Goal: Task Accomplishment & Management: Manage account settings

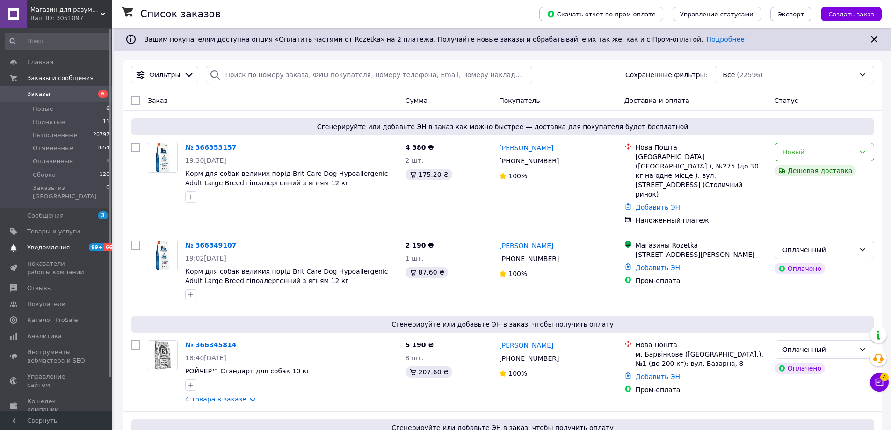
click at [50, 243] on span "Уведомления" at bounding box center [48, 247] width 43 height 8
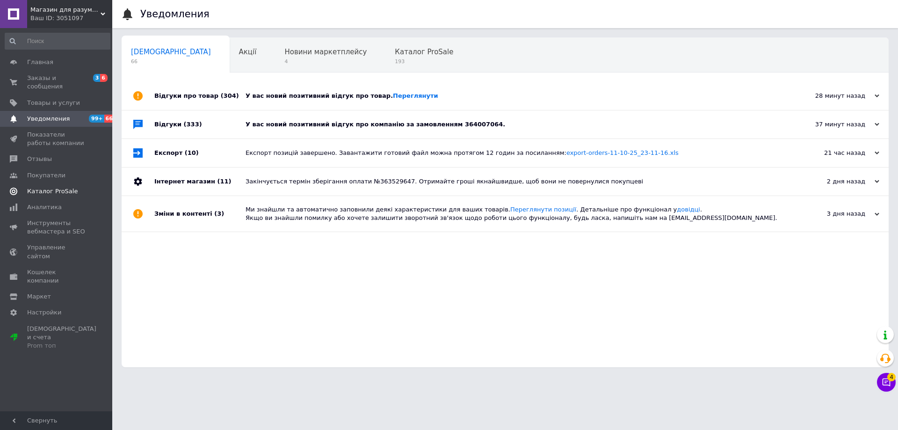
click at [46, 187] on span "Каталог ProSale" at bounding box center [52, 191] width 51 height 8
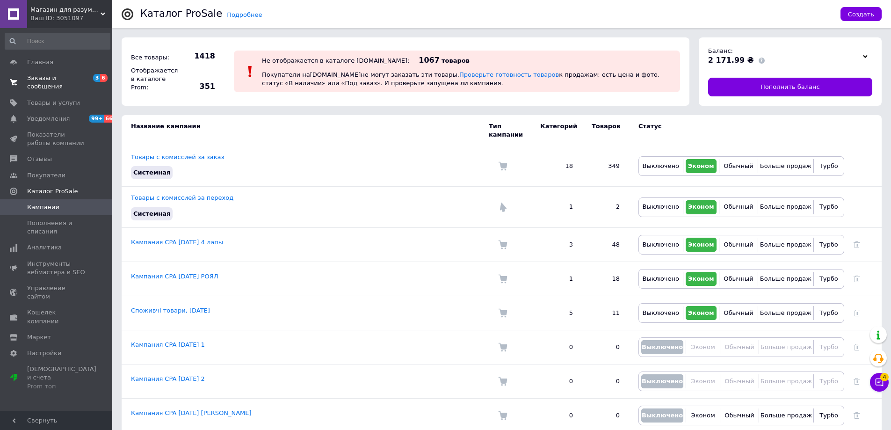
click at [43, 79] on span "Заказы и сообщения" at bounding box center [56, 82] width 59 height 17
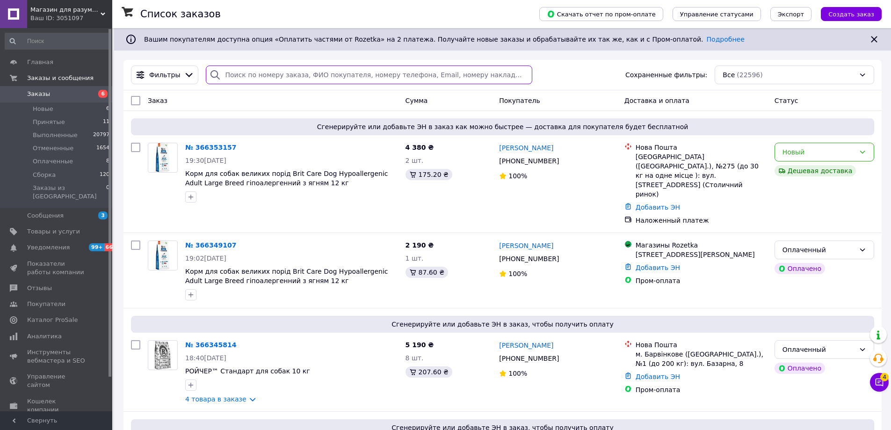
click at [264, 72] on input "search" at bounding box center [369, 74] width 326 height 19
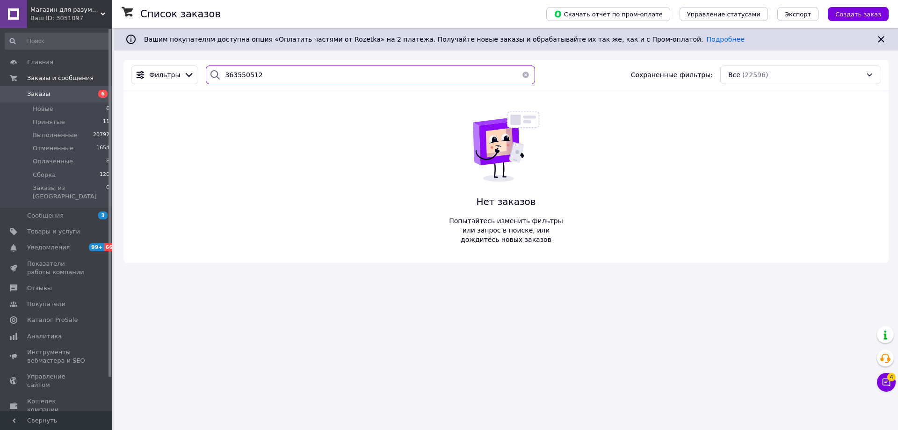
click at [246, 74] on input "363550512" at bounding box center [370, 74] width 329 height 19
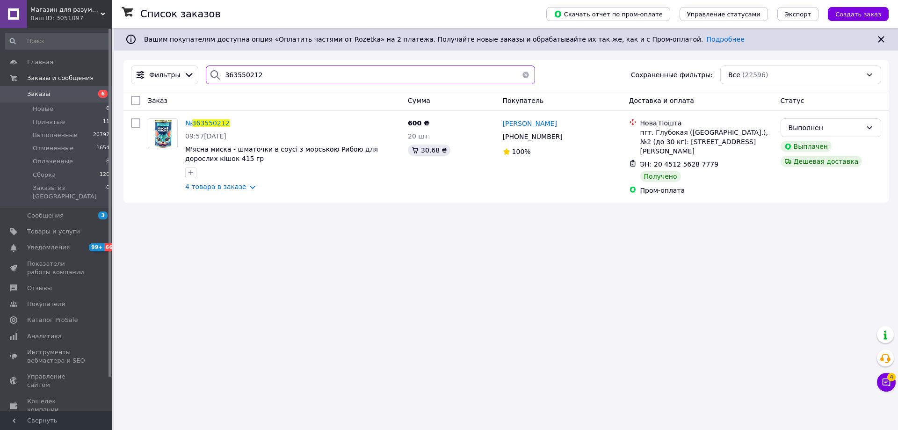
type input "363550212"
click at [163, 138] on img at bounding box center [163, 133] width 27 height 29
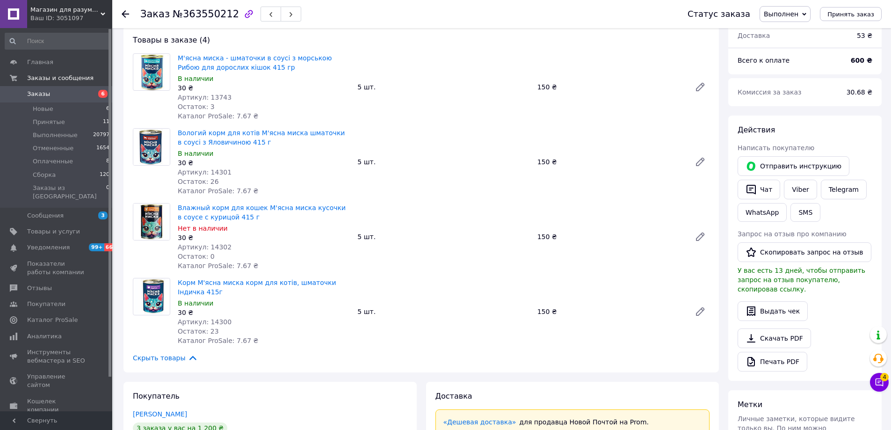
scroll to position [47, 0]
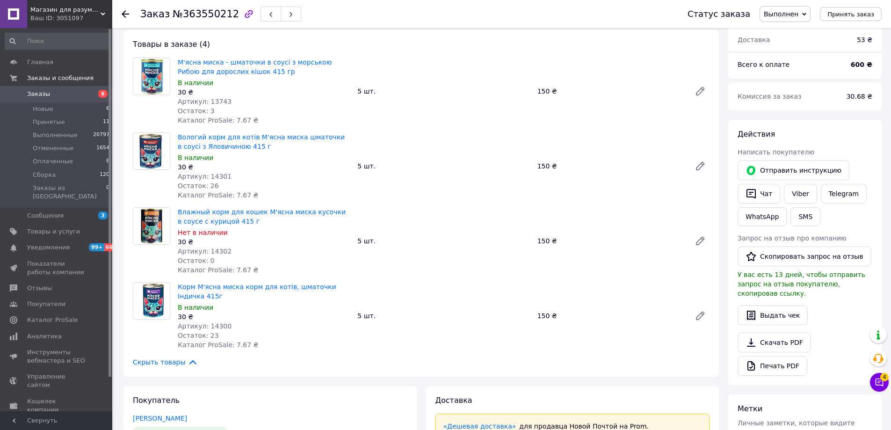
click at [149, 224] on img at bounding box center [151, 226] width 36 height 36
click at [700, 241] on icon at bounding box center [699, 240] width 7 height 7
click at [124, 15] on icon at bounding box center [125, 13] width 7 height 7
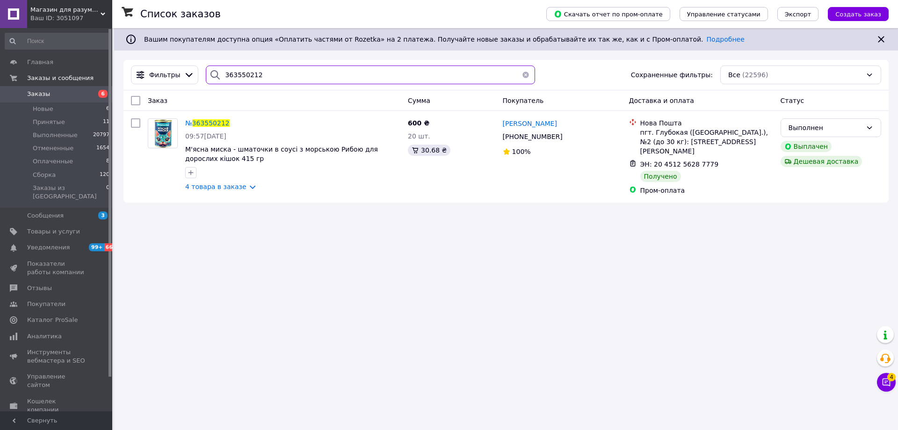
drag, startPoint x: 267, startPoint y: 73, endPoint x: 168, endPoint y: 59, distance: 99.6
click at [168, 59] on div "Список заказов Скачать отчет по пром-оплате Управление статусами Экспорт Создат…" at bounding box center [506, 120] width 784 height 184
drag, startPoint x: 240, startPoint y: 71, endPoint x: 190, endPoint y: 65, distance: 50.4
click at [192, 65] on div "Фильтры 363484045 Сохраненные фильтры: Все (22596)" at bounding box center [505, 75] width 765 height 30
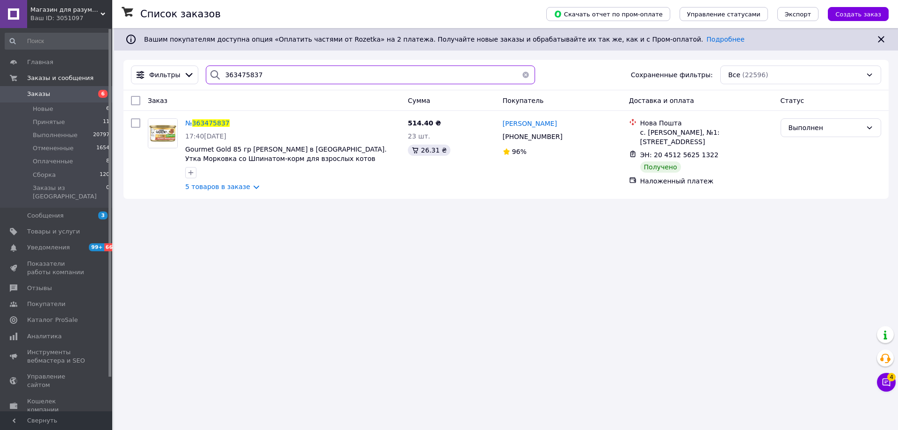
drag, startPoint x: 259, startPoint y: 74, endPoint x: 126, endPoint y: 80, distance: 133.4
click at [136, 71] on div "Фильтры 363475837 Сохраненные фильтры: Все (22596)" at bounding box center [506, 74] width 758 height 19
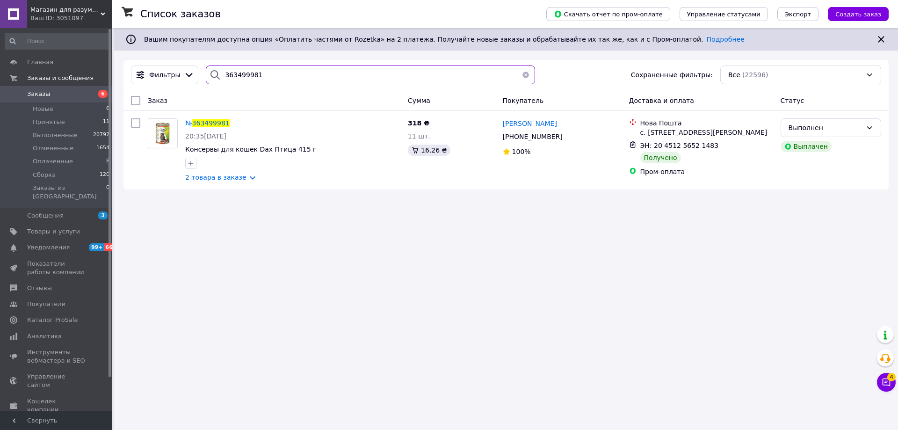
drag, startPoint x: 266, startPoint y: 75, endPoint x: 165, endPoint y: 62, distance: 101.9
click at [177, 55] on div "Список заказов Скачать отчет по пром-оплате Управление статусами Экспорт Создат…" at bounding box center [506, 113] width 784 height 171
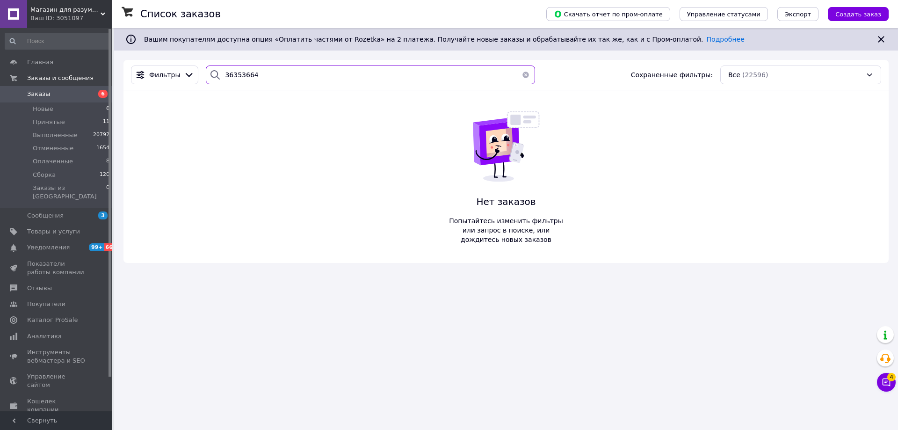
type input "363536642"
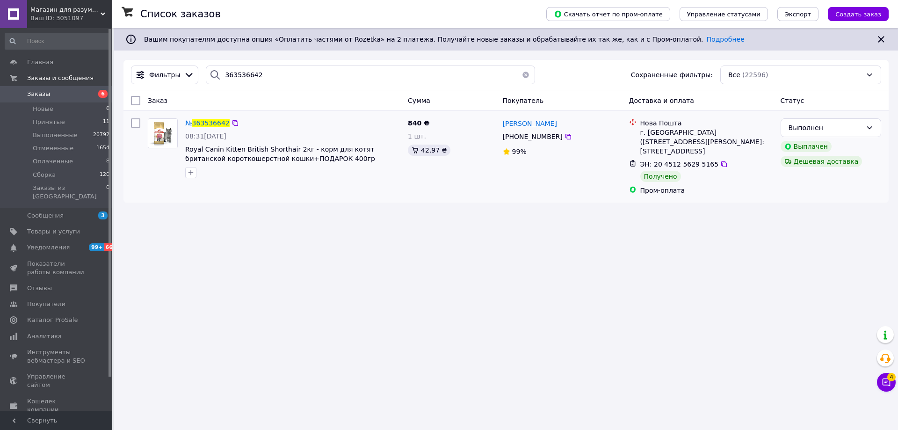
click at [161, 136] on img at bounding box center [162, 133] width 29 height 29
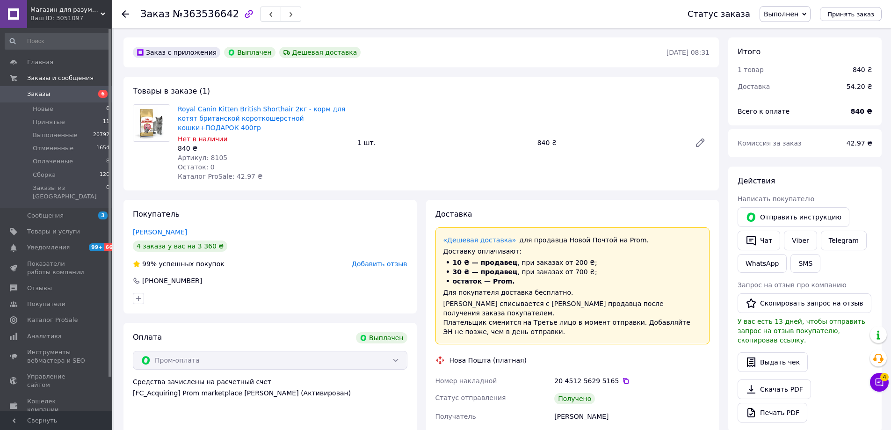
click at [126, 16] on icon at bounding box center [125, 13] width 7 height 7
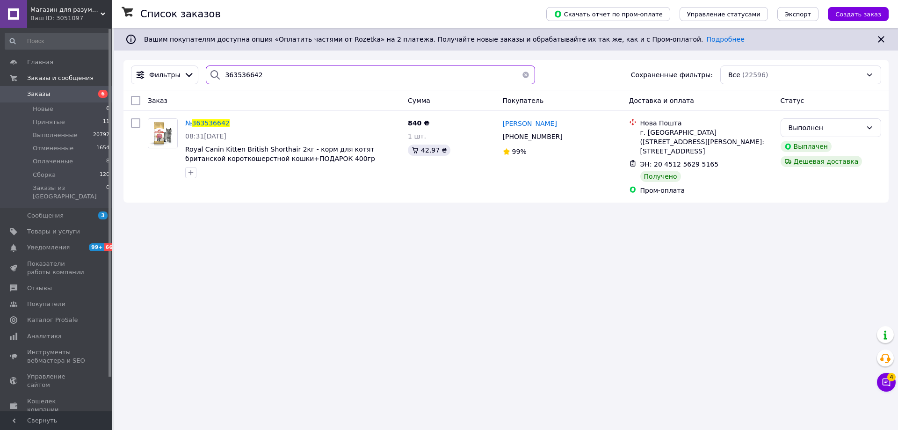
click at [110, 47] on div "Магазин для разумных владельцев. Опт и розница Ваш ID: 3051097 Сайт Магазин для…" at bounding box center [449, 215] width 898 height 430
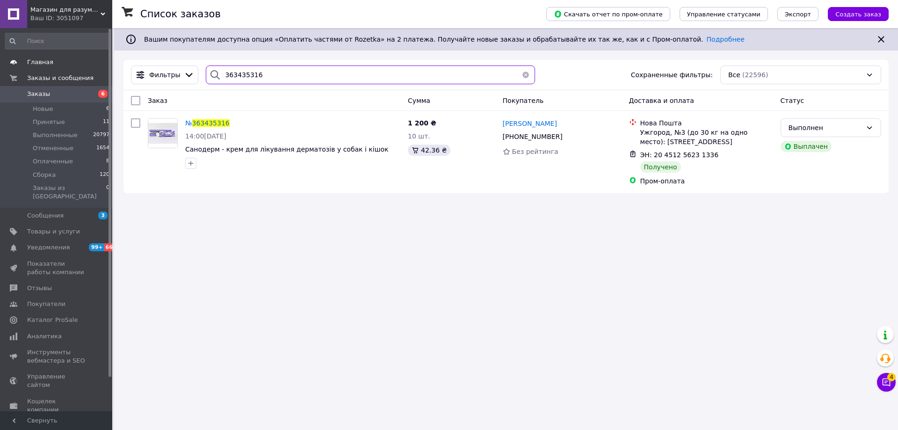
drag, startPoint x: 254, startPoint y: 74, endPoint x: 108, endPoint y: 62, distance: 146.4
click at [118, 60] on div "Список заказов Скачать отчет по пром-оплате Управление статусами Экспорт Создат…" at bounding box center [506, 115] width 784 height 174
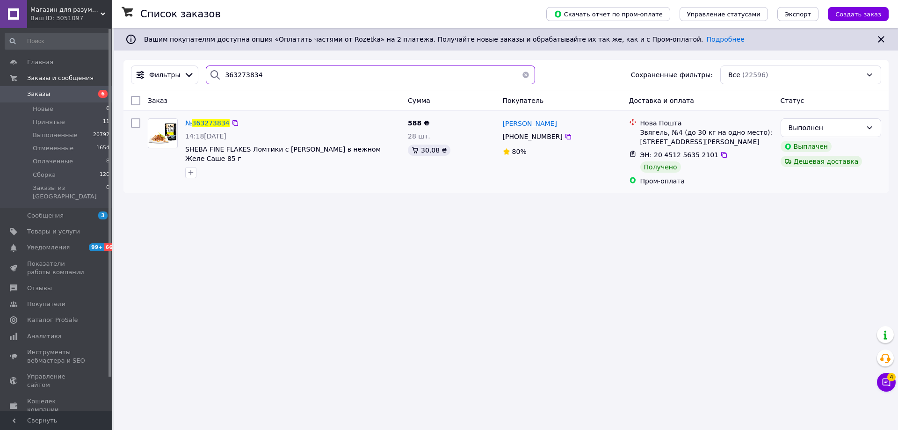
type input "363273834"
click at [169, 135] on img at bounding box center [162, 133] width 29 height 21
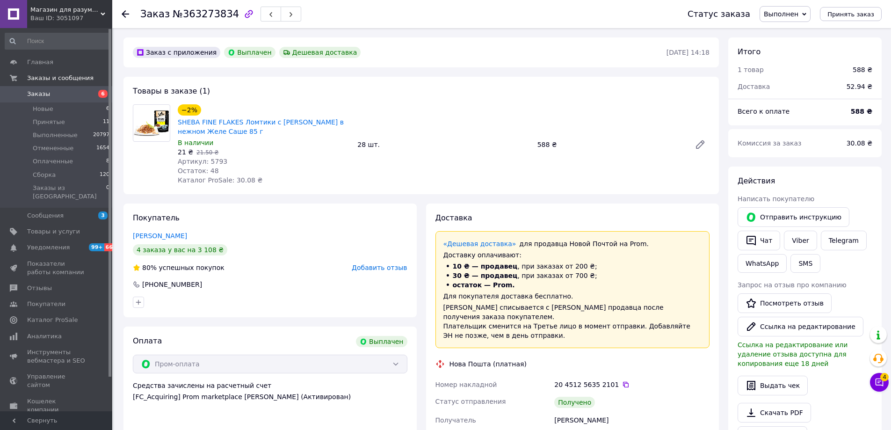
scroll to position [90, 0]
click at [126, 15] on icon at bounding box center [125, 13] width 7 height 7
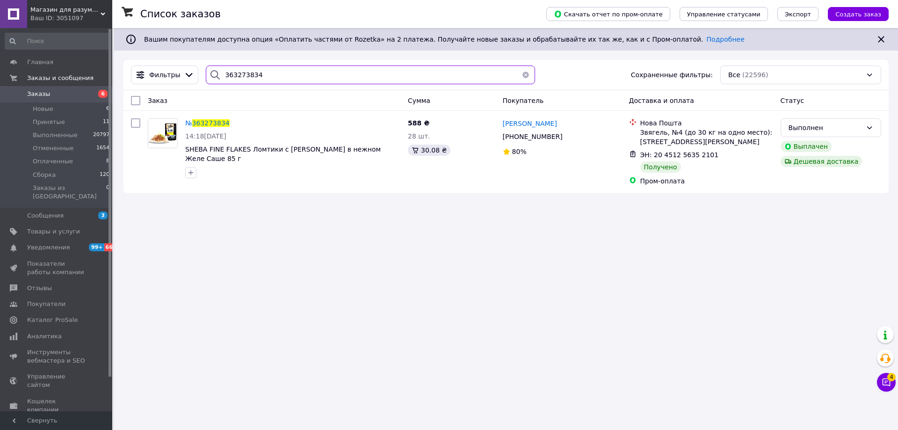
drag, startPoint x: 256, startPoint y: 74, endPoint x: 161, endPoint y: 86, distance: 95.6
click at [179, 69] on div "Фильтры 363273834 Сохраненные фильтры: Все (22596)" at bounding box center [506, 74] width 758 height 19
drag, startPoint x: 255, startPoint y: 69, endPoint x: 184, endPoint y: 59, distance: 71.8
click at [184, 59] on div "Список заказов Скачать отчет по пром-оплате Управление статусами Экспорт Создат…" at bounding box center [506, 115] width 784 height 174
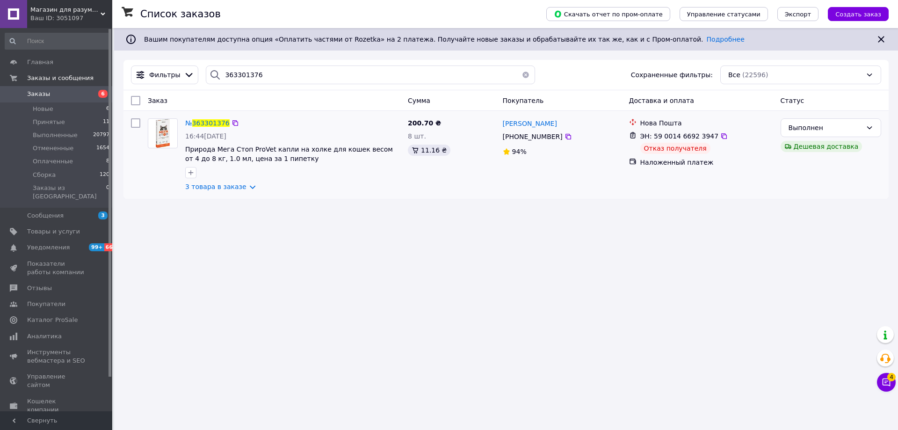
click at [631, 136] on icon at bounding box center [632, 134] width 7 height 7
drag, startPoint x: 260, startPoint y: 78, endPoint x: 162, endPoint y: 62, distance: 98.6
click at [165, 60] on div "Фильтры 363301376 Сохраненные фильтры: Все (22596)" at bounding box center [505, 75] width 765 height 30
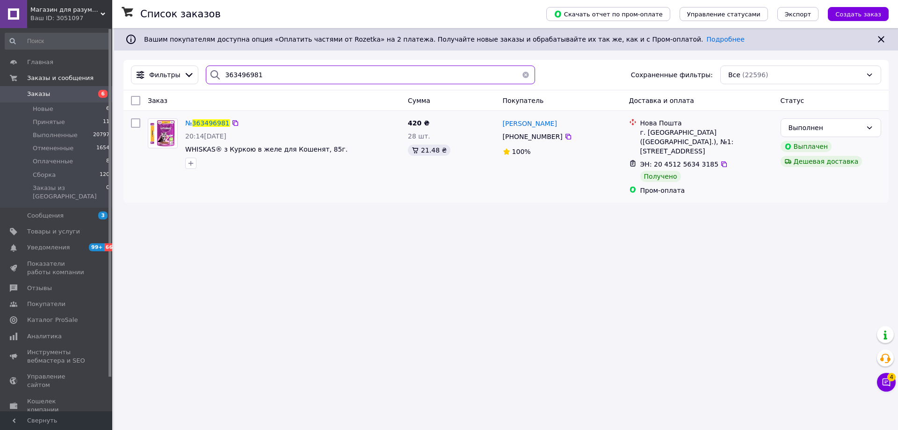
type input "363496981"
click at [170, 134] on img at bounding box center [162, 133] width 29 height 29
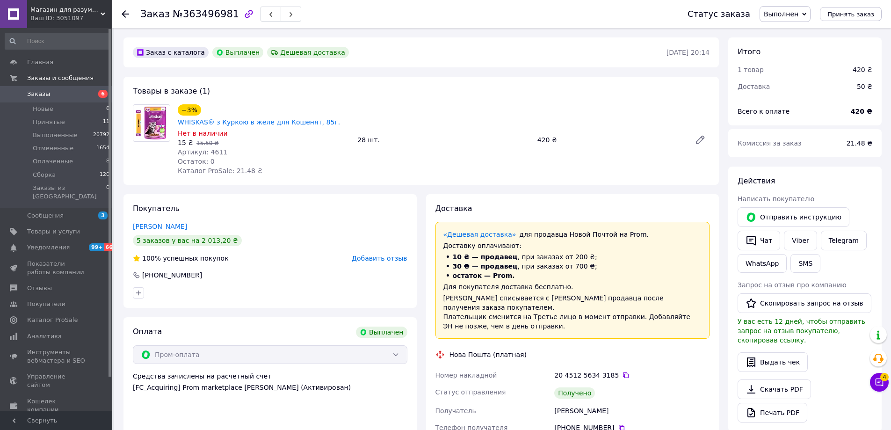
scroll to position [45, 0]
click at [151, 127] on img at bounding box center [151, 123] width 36 height 36
click at [700, 136] on icon at bounding box center [699, 139] width 7 height 7
click at [125, 13] on icon at bounding box center [125, 13] width 7 height 7
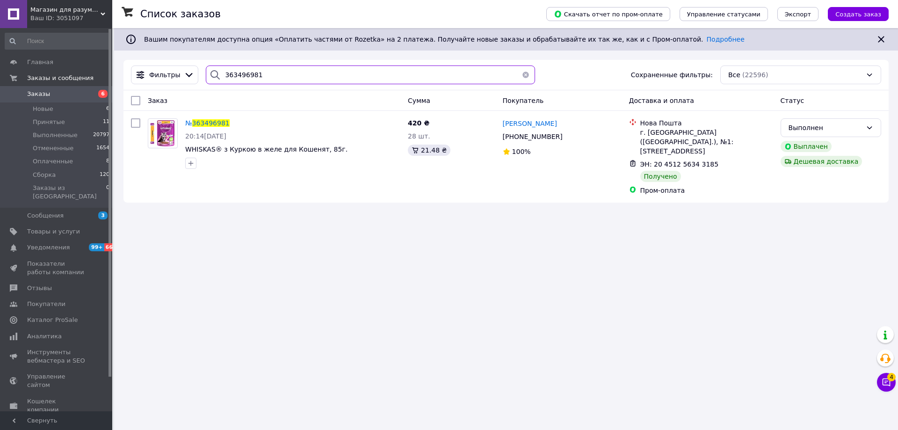
drag, startPoint x: 201, startPoint y: 65, endPoint x: 116, endPoint y: 58, distance: 85.4
click at [124, 56] on div "Список заказов Скачать отчет по пром-оплате Управление статусами Экспорт Создат…" at bounding box center [506, 120] width 784 height 184
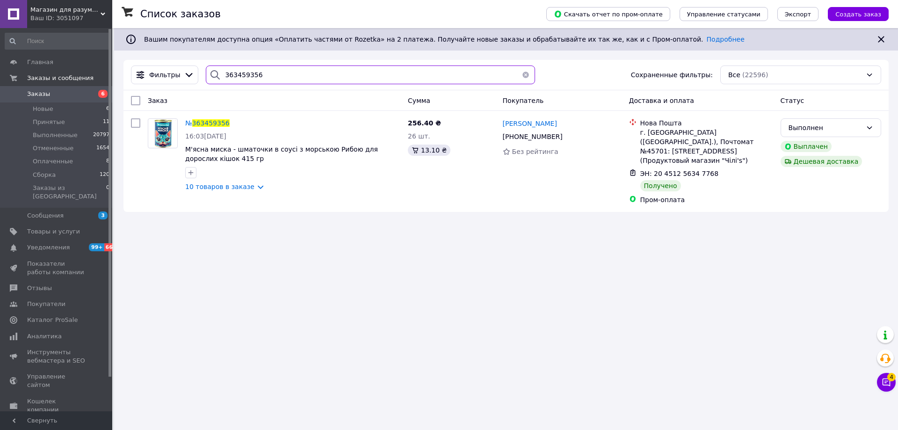
drag, startPoint x: 188, startPoint y: 65, endPoint x: 151, endPoint y: 58, distance: 38.0
click at [151, 58] on div "Список заказов Скачать отчет по пром-оплате Управление статусами Экспорт Создат…" at bounding box center [506, 124] width 784 height 193
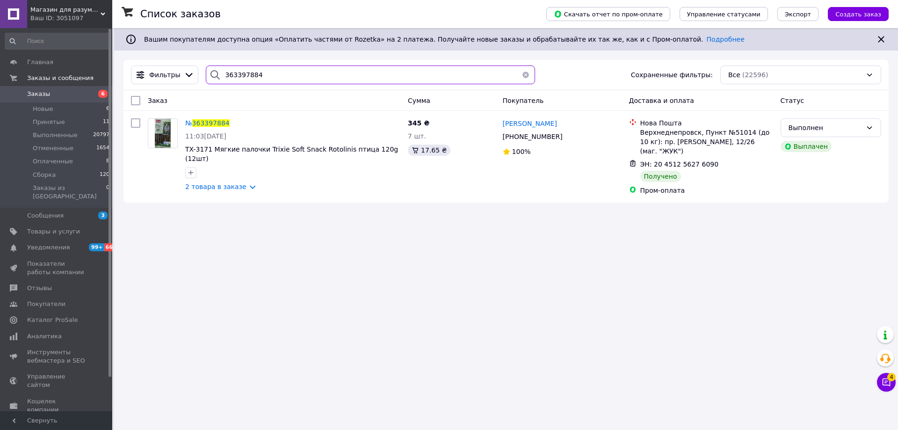
type input "363397884"
click at [162, 135] on img at bounding box center [162, 133] width 15 height 29
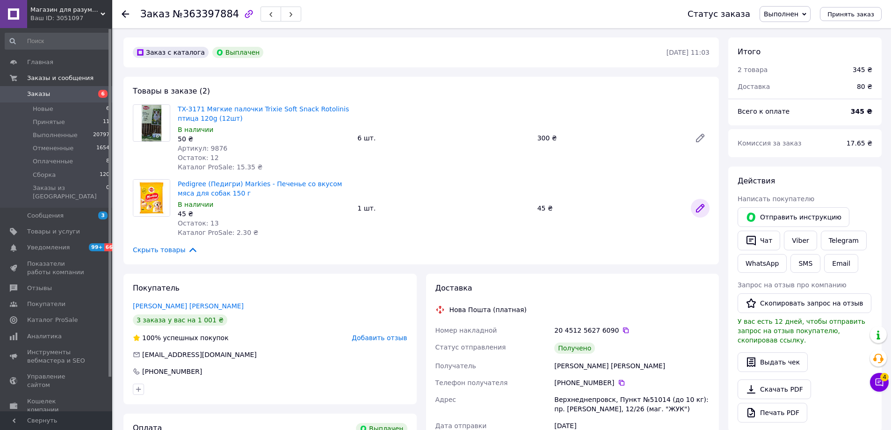
click at [701, 210] on icon at bounding box center [699, 207] width 11 height 11
click at [128, 13] on icon at bounding box center [125, 13] width 7 height 7
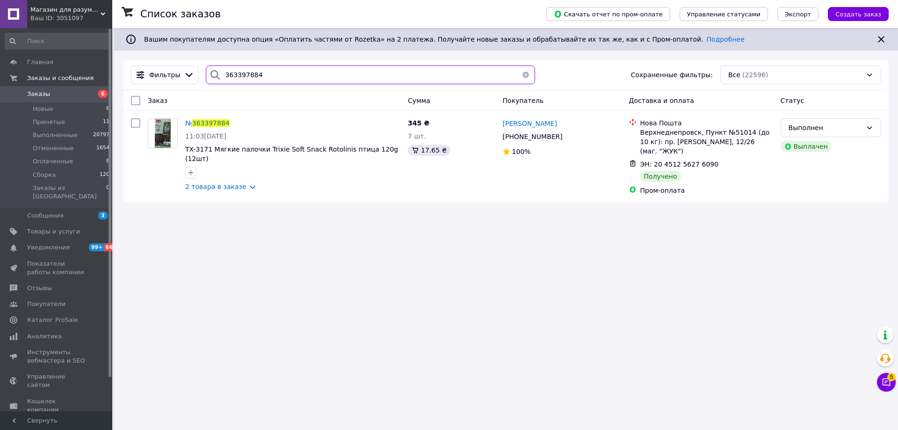
drag, startPoint x: 279, startPoint y: 71, endPoint x: 188, endPoint y: 58, distance: 92.0
click at [188, 58] on div "Список заказов Скачать отчет по пром-оплате Управление статусами Экспорт Создат…" at bounding box center [506, 120] width 784 height 184
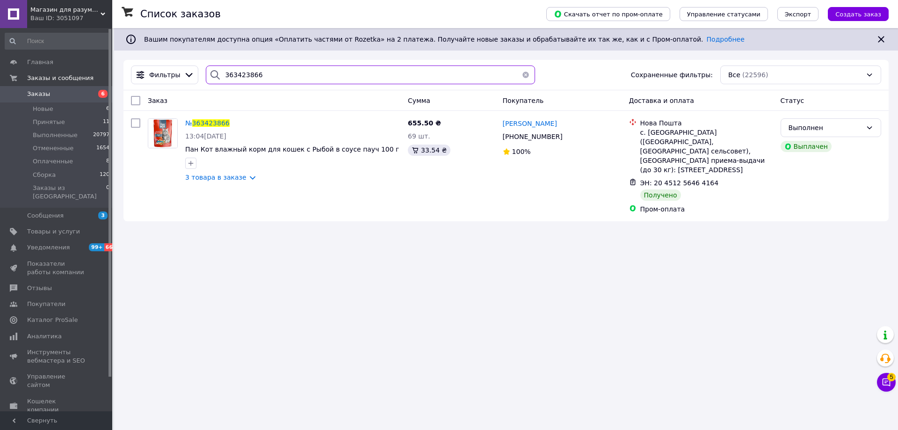
drag, startPoint x: 216, startPoint y: 64, endPoint x: 164, endPoint y: 56, distance: 52.6
click at [164, 56] on div "Список заказов Скачать отчет по пром-оплате Управление статусами Экспорт Создат…" at bounding box center [506, 129] width 784 height 202
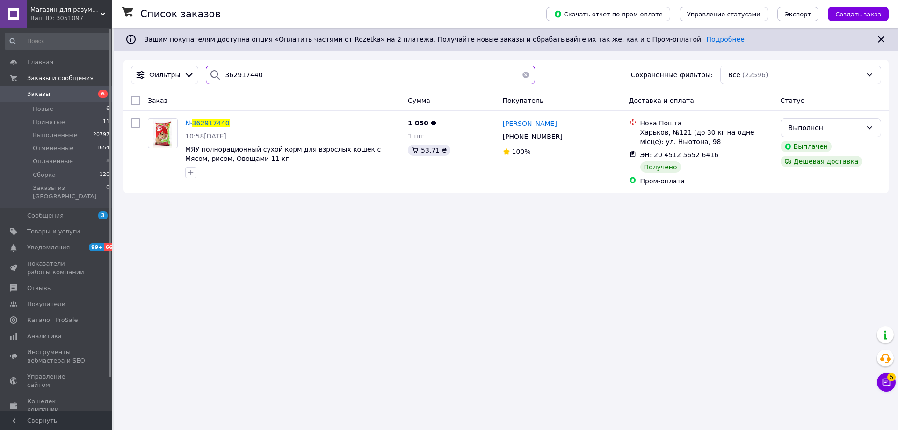
drag, startPoint x: 256, startPoint y: 76, endPoint x: 173, endPoint y: 57, distance: 85.1
click at [180, 57] on div "Список заказов Скачать отчет по пром-оплате Управление статусами Экспорт Создат…" at bounding box center [506, 115] width 784 height 174
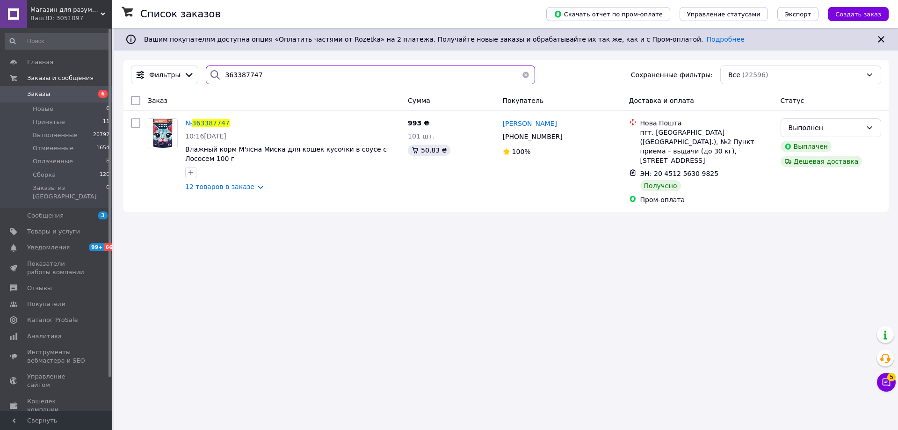
drag, startPoint x: 269, startPoint y: 75, endPoint x: 176, endPoint y: 52, distance: 95.3
click at [178, 52] on div "Список заказов Скачать отчет по пром-оплате Управление статусами Экспорт Создат…" at bounding box center [506, 124] width 784 height 193
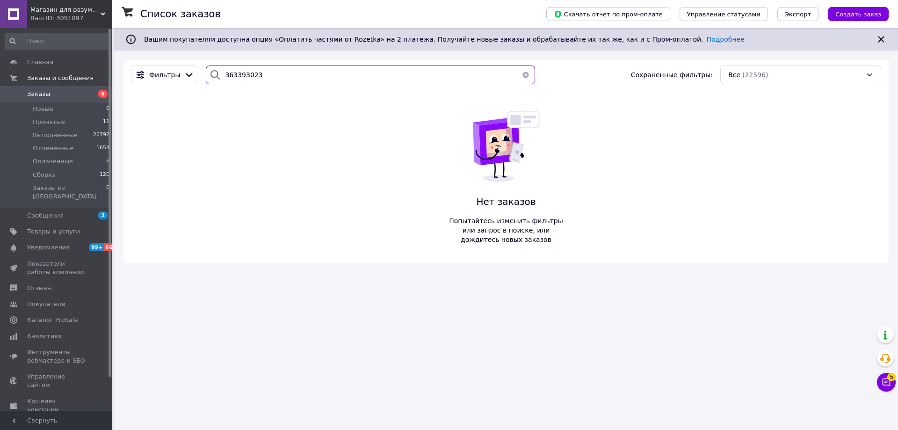
click at [233, 73] on input "363393023" at bounding box center [370, 74] width 329 height 19
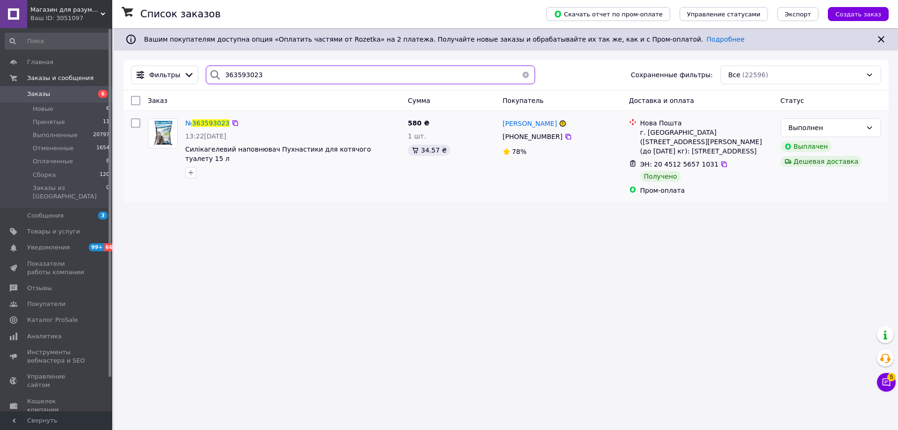
type input "363593023"
click at [166, 131] on img at bounding box center [162, 133] width 29 height 27
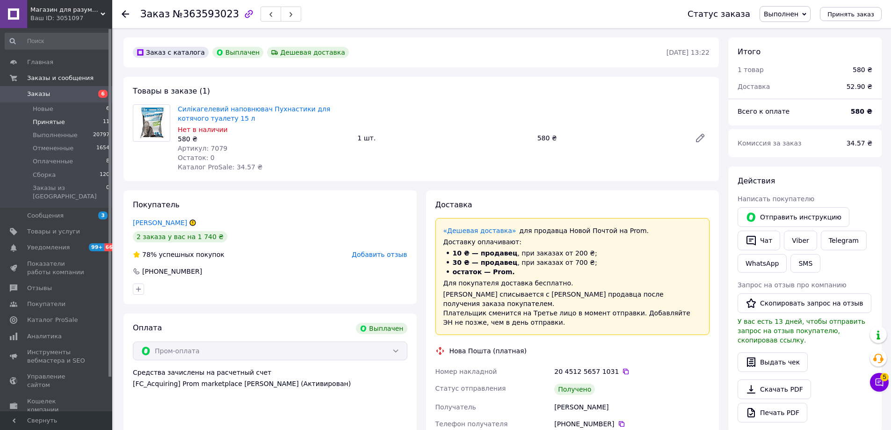
scroll to position [45, 0]
click at [701, 137] on icon at bounding box center [699, 137] width 7 height 7
click at [124, 15] on icon at bounding box center [125, 13] width 7 height 7
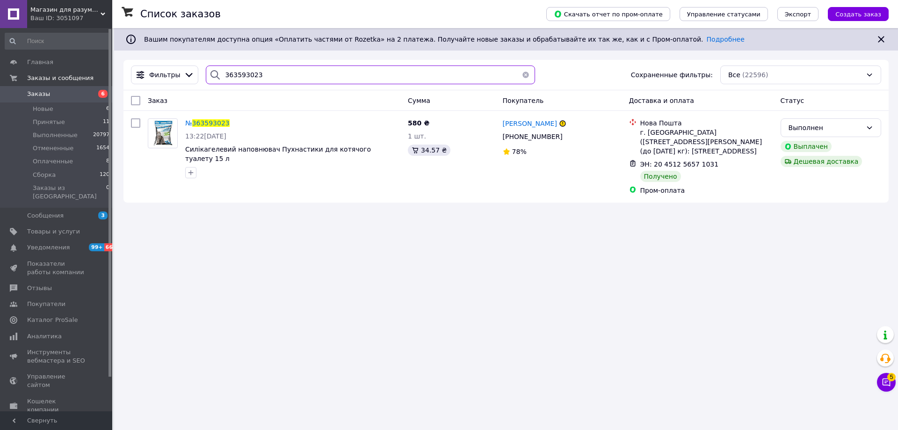
drag, startPoint x: 257, startPoint y: 70, endPoint x: 159, endPoint y: 57, distance: 99.1
click at [162, 57] on div "Список заказов Скачать отчет по пром-оплате Управление статусами Экспорт Создат…" at bounding box center [506, 120] width 784 height 184
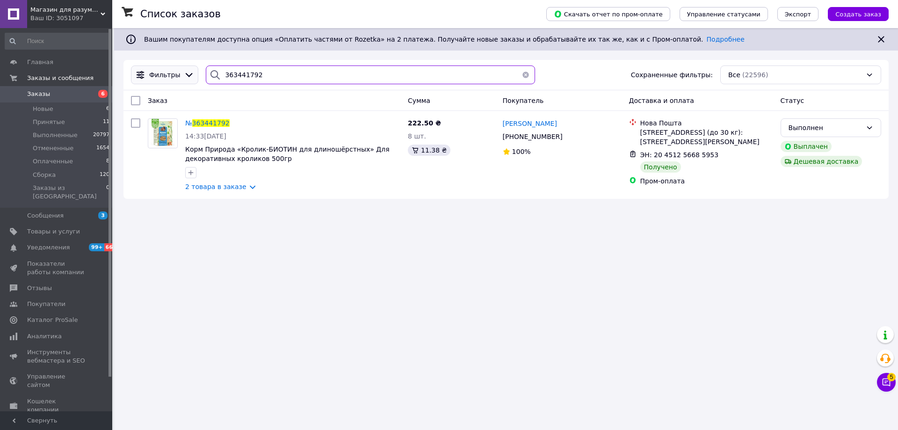
drag, startPoint x: 263, startPoint y: 75, endPoint x: 179, endPoint y: 69, distance: 84.0
click at [181, 68] on div "Фильтры 363441792 Сохраненные фильтры: Все (22596)" at bounding box center [506, 74] width 758 height 19
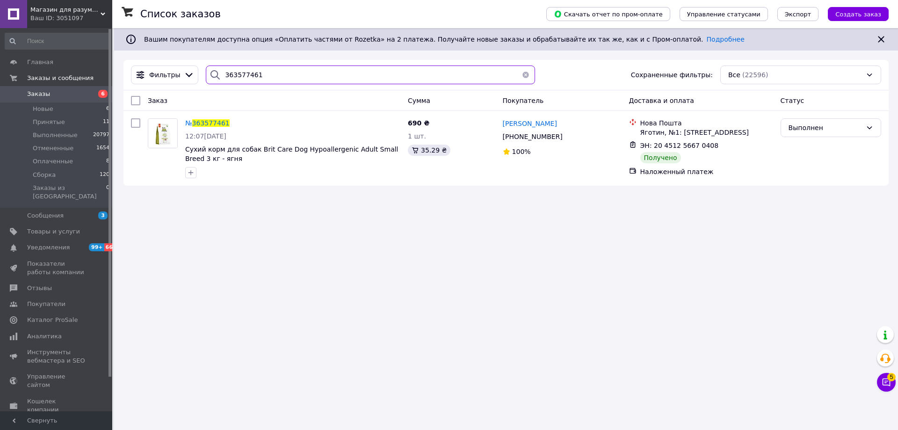
drag, startPoint x: 242, startPoint y: 72, endPoint x: 172, endPoint y: 65, distance: 70.4
click at [177, 64] on div "Фильтры 363577461 Сохраненные фильтры: Все (22596)" at bounding box center [505, 75] width 765 height 30
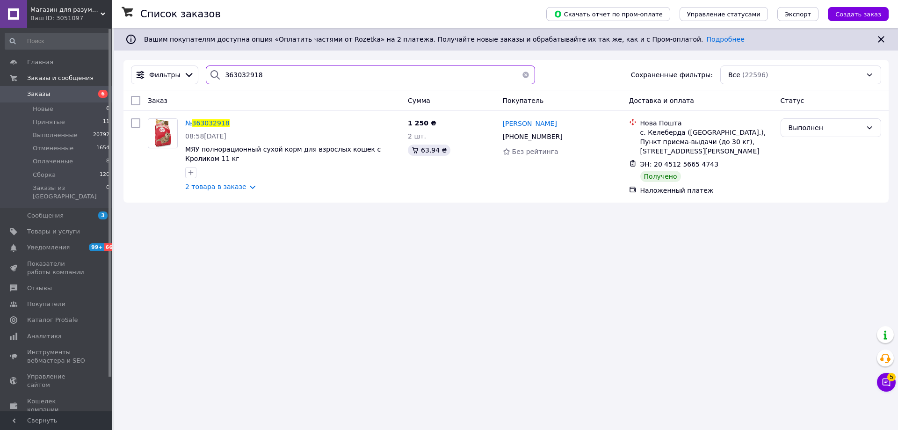
drag, startPoint x: 269, startPoint y: 70, endPoint x: 214, endPoint y: 67, distance: 55.3
click at [216, 67] on div "363032918" at bounding box center [370, 74] width 329 height 19
click at [208, 67] on div at bounding box center [215, 74] width 19 height 19
drag, startPoint x: 259, startPoint y: 70, endPoint x: 220, endPoint y: 57, distance: 41.3
click at [223, 58] on div "Список заказов Скачать отчет по пром-оплате Управление статусами Экспорт Создат…" at bounding box center [506, 120] width 784 height 184
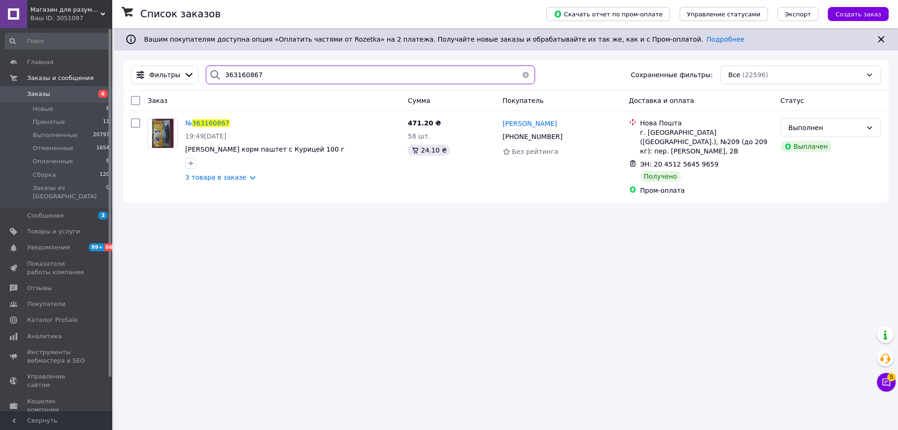
drag, startPoint x: 250, startPoint y: 70, endPoint x: 185, endPoint y: 62, distance: 65.5
click at [185, 62] on div "Фильтры 363160867 Сохраненные фильтры: Все (22596)" at bounding box center [505, 75] width 765 height 30
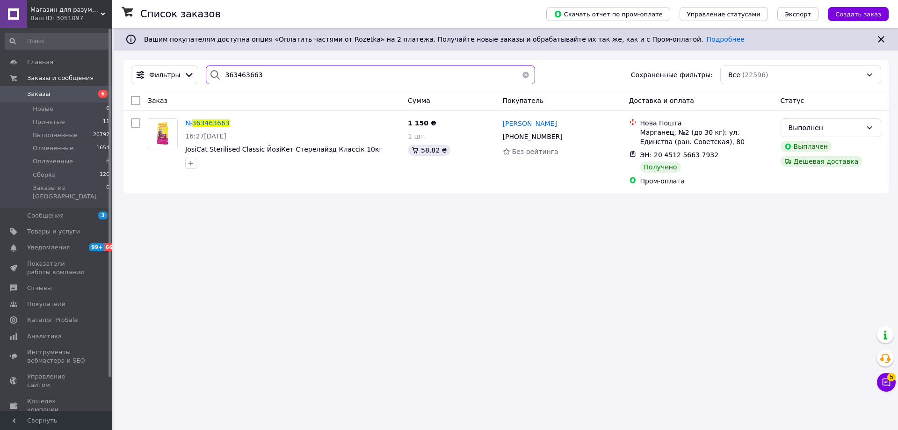
drag, startPoint x: 260, startPoint y: 72, endPoint x: 151, endPoint y: 56, distance: 110.6
click at [156, 56] on div "Список заказов Скачать отчет по пром-оплате Управление статусами Экспорт Создат…" at bounding box center [506, 115] width 784 height 174
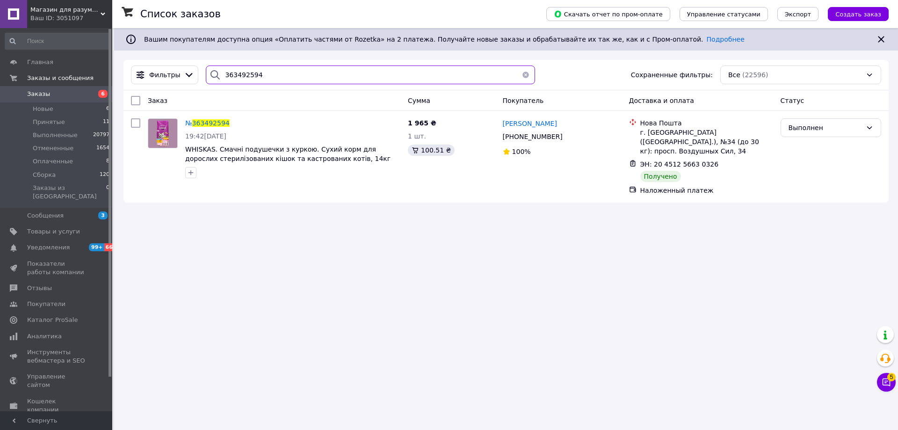
drag, startPoint x: 264, startPoint y: 75, endPoint x: 119, endPoint y: 54, distance: 146.1
click at [125, 51] on div "Список заказов Скачать отчет по пром-оплате Управление статусами Экспорт Создат…" at bounding box center [506, 120] width 784 height 184
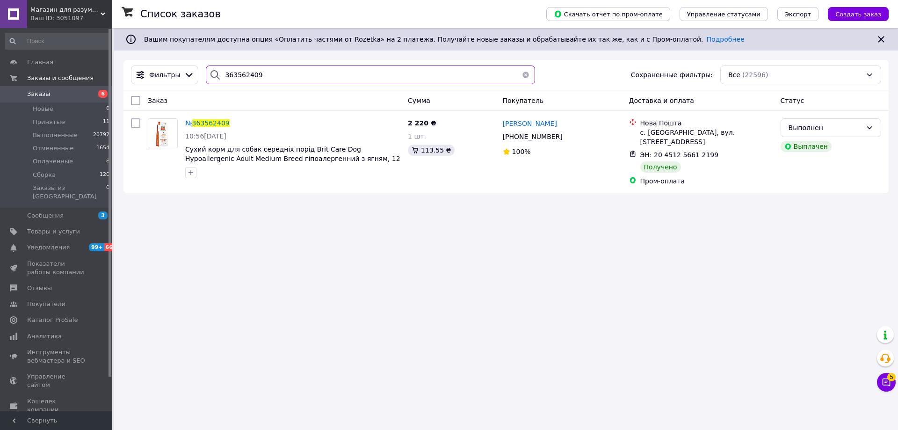
drag, startPoint x: 257, startPoint y: 77, endPoint x: 197, endPoint y: 63, distance: 61.5
click at [202, 63] on div "Фильтры 363562409 Сохраненные фильтры: Все (22596)" at bounding box center [505, 75] width 765 height 30
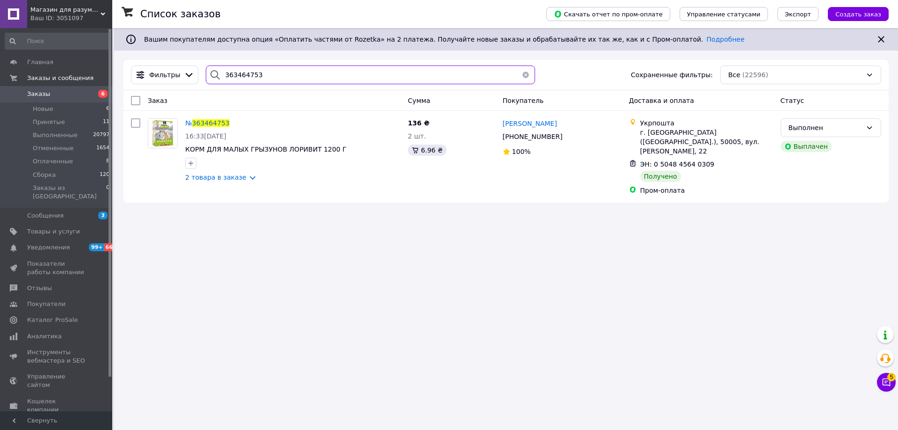
drag, startPoint x: 258, startPoint y: 68, endPoint x: 162, endPoint y: 53, distance: 97.1
click at [175, 50] on div "Список заказов Скачать отчет по пром-оплате Управление статусами Экспорт Создат…" at bounding box center [506, 120] width 784 height 184
drag, startPoint x: 272, startPoint y: 72, endPoint x: 140, endPoint y: 54, distance: 133.2
click at [140, 54] on div "Список заказов Скачать отчет по пром-оплате Управление статусами Экспорт Создат…" at bounding box center [506, 120] width 784 height 184
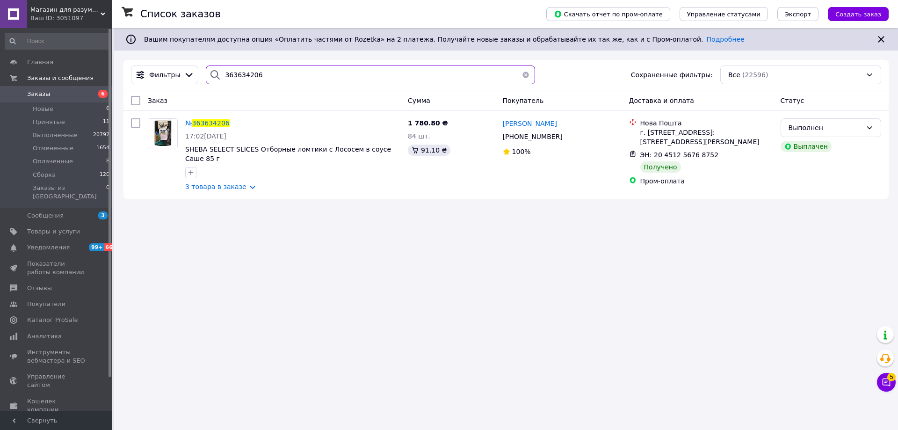
drag, startPoint x: 266, startPoint y: 70, endPoint x: 166, endPoint y: 62, distance: 99.9
click at [167, 62] on div "Фильтры 363634206 Сохраненные фильтры: Все (22596)" at bounding box center [505, 75] width 765 height 30
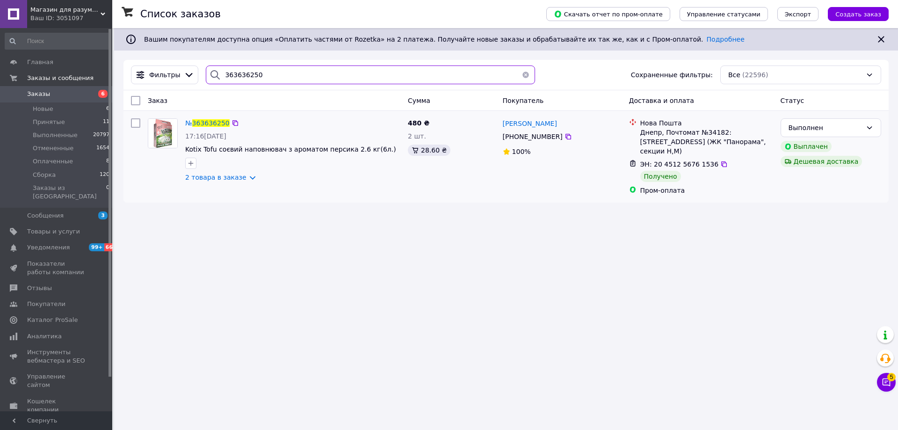
type input "363636250"
click at [166, 141] on img at bounding box center [162, 133] width 29 height 29
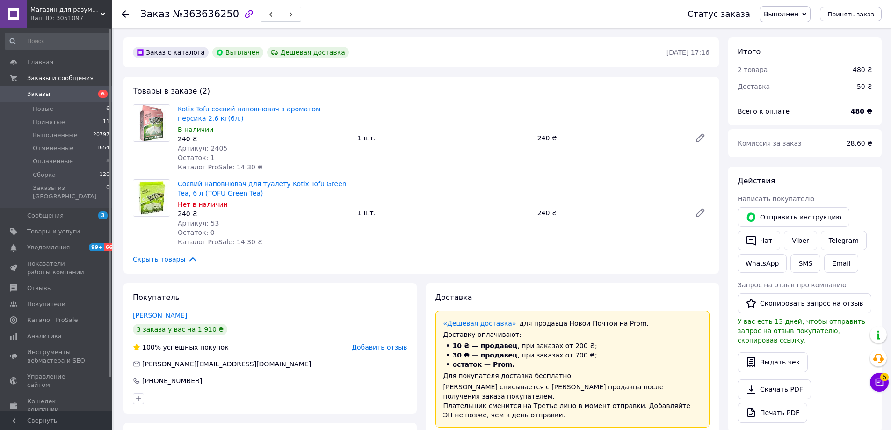
scroll to position [45, 0]
click at [700, 140] on icon at bounding box center [699, 137] width 7 height 7
click at [126, 13] on icon at bounding box center [125, 13] width 7 height 7
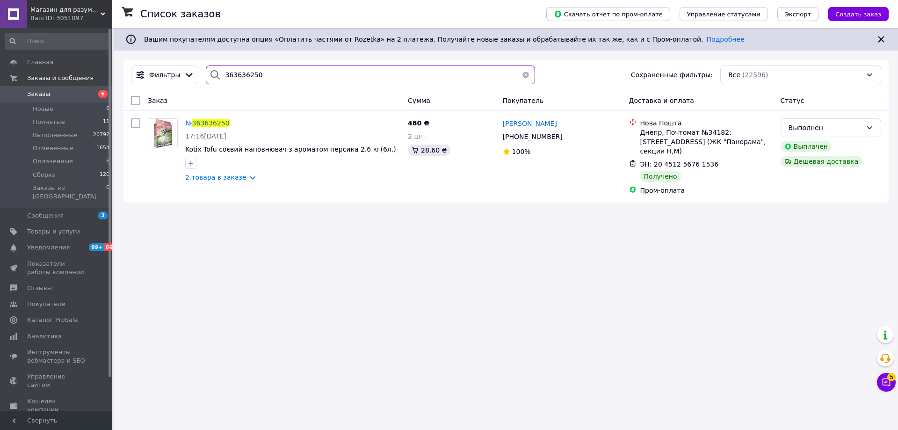
drag, startPoint x: 258, startPoint y: 73, endPoint x: 159, endPoint y: 60, distance: 99.9
click at [159, 60] on div "Фильтры 363636250 Сохраненные фильтры: Все (22596)" at bounding box center [505, 75] width 765 height 30
drag, startPoint x: 256, startPoint y: 67, endPoint x: 164, endPoint y: 55, distance: 93.4
click at [165, 55] on div "Список заказов Скачать отчет по пром-оплате Управление статусами Экспорт Создат…" at bounding box center [506, 120] width 784 height 184
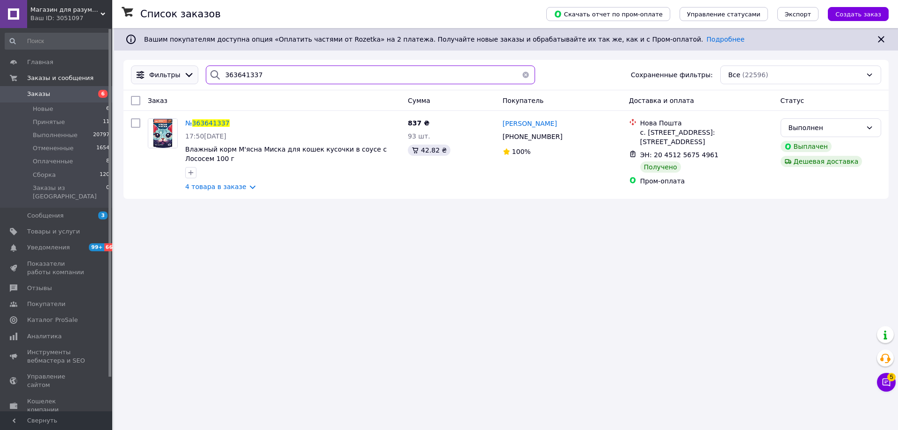
drag, startPoint x: 247, startPoint y: 65, endPoint x: 137, endPoint y: 69, distance: 109.9
click at [153, 58] on div "Список заказов Скачать отчет по пром-оплате Управление статусами Экспорт Создат…" at bounding box center [506, 118] width 784 height 180
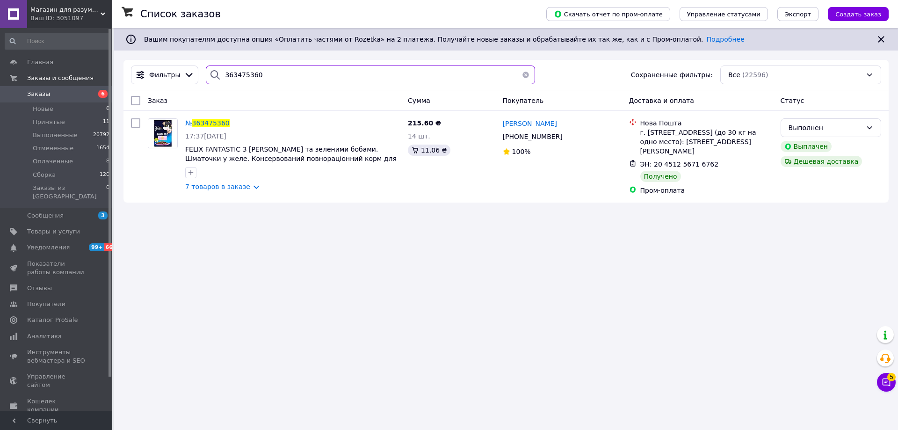
drag, startPoint x: 175, startPoint y: 58, endPoint x: 128, endPoint y: 75, distance: 50.1
click at [129, 52] on div "Список заказов Скачать отчет по пром-оплате Управление статусами Экспорт Создат…" at bounding box center [506, 120] width 784 height 184
drag, startPoint x: 264, startPoint y: 73, endPoint x: 149, endPoint y: 51, distance: 117.6
click at [149, 51] on div "Список заказов Скачать отчет по пром-оплате Управление статусами Экспорт Создат…" at bounding box center [506, 118] width 784 height 180
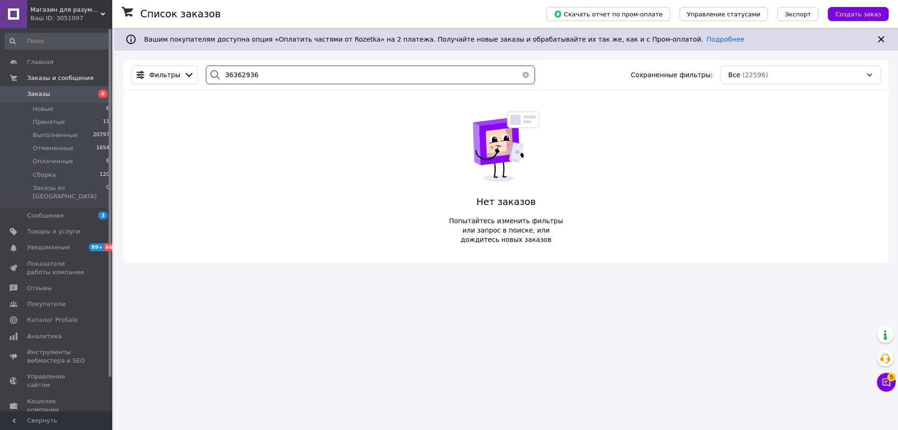
click at [239, 74] on input "36362936" at bounding box center [370, 74] width 329 height 19
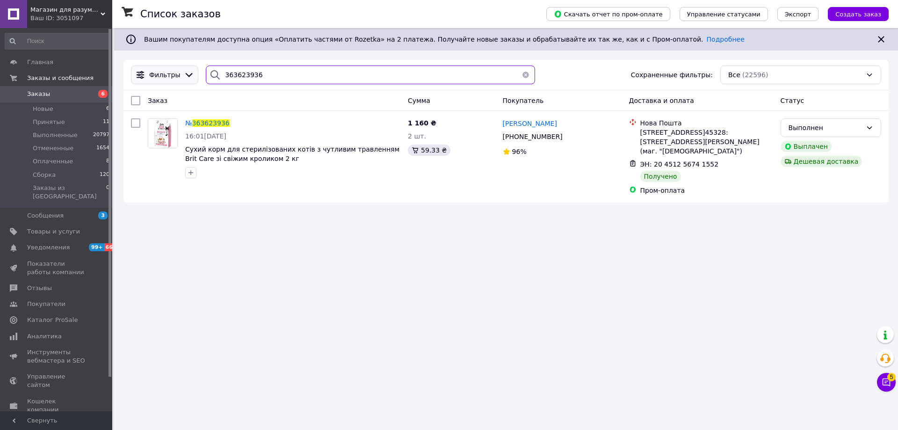
drag, startPoint x: 240, startPoint y: 72, endPoint x: 144, endPoint y: 69, distance: 95.9
click at [150, 62] on div "Фильтры 363623936 Сохраненные фильтры: Все (22596)" at bounding box center [505, 75] width 765 height 30
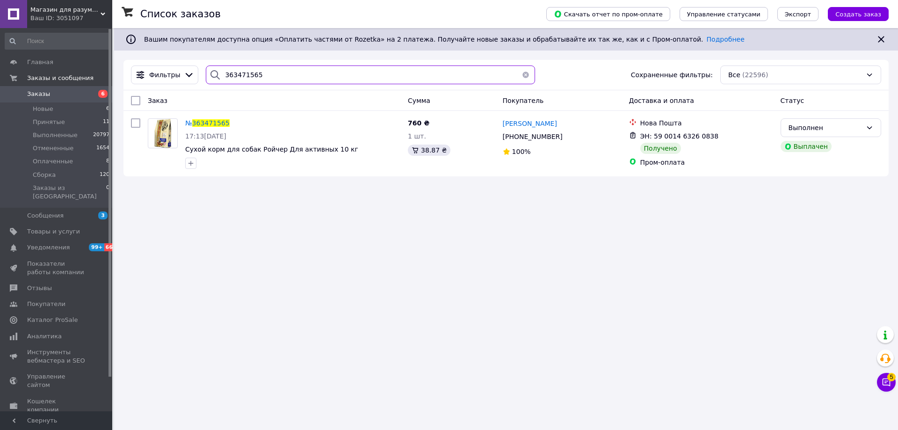
drag, startPoint x: 250, startPoint y: 74, endPoint x: 186, endPoint y: 64, distance: 64.5
click at [186, 64] on div "Фильтры 363471565 Сохраненные фильтры: Все (22596)" at bounding box center [505, 75] width 765 height 30
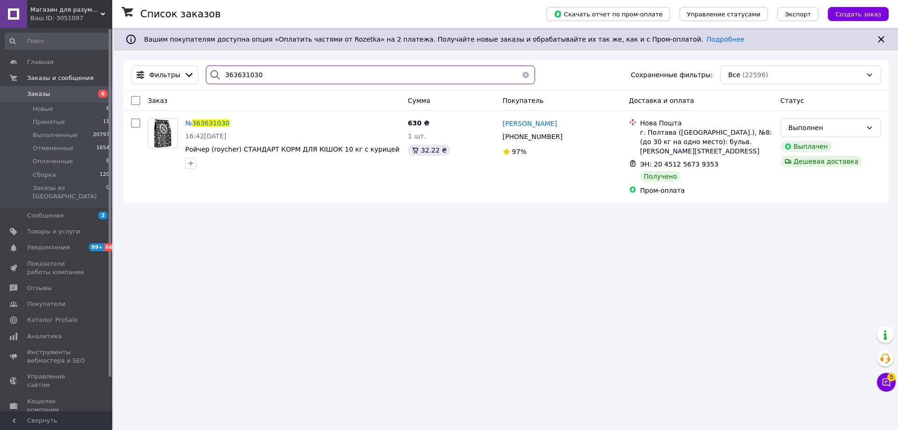
click at [125, 52] on div "Список заказов Скачать отчет по пром-оплате Управление статусами Экспорт Создат…" at bounding box center [506, 120] width 784 height 184
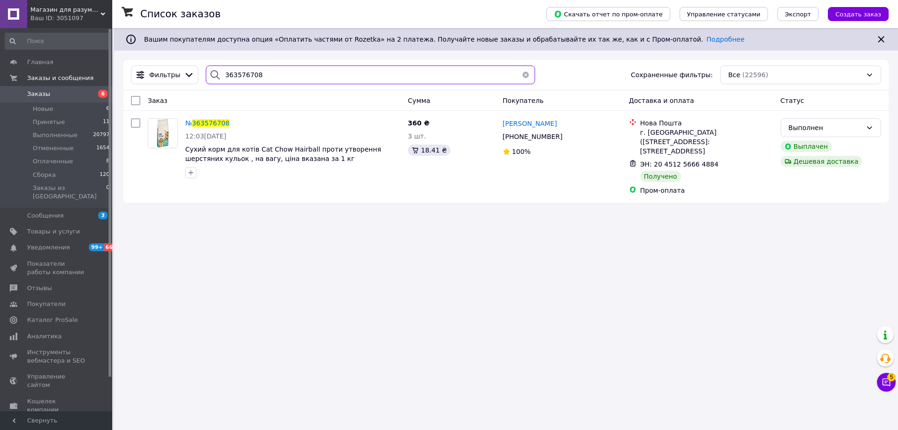
drag, startPoint x: 271, startPoint y: 76, endPoint x: 168, endPoint y: 58, distance: 103.9
click at [168, 58] on div "Список заказов Скачать отчет по пром-оплате Управление статусами Экспорт Создат…" at bounding box center [506, 120] width 784 height 184
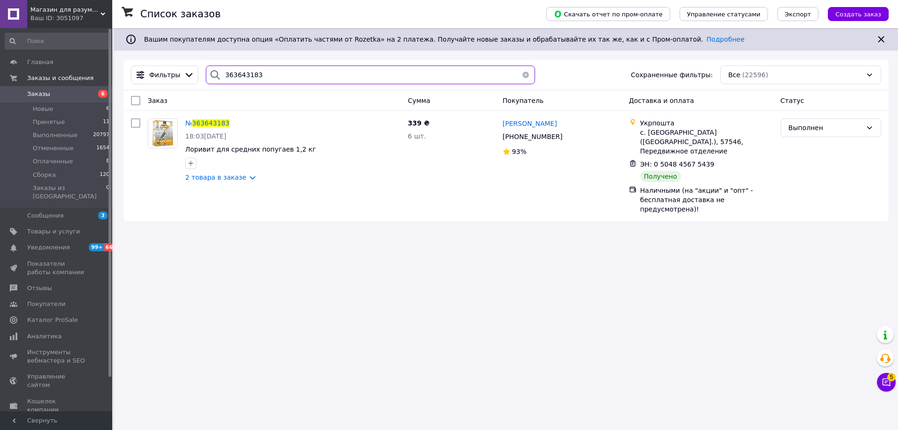
drag, startPoint x: 265, startPoint y: 68, endPoint x: 120, endPoint y: 60, distance: 145.2
click at [129, 56] on div "Список заказов Скачать отчет по пром-оплате Управление статусами Экспорт Создат…" at bounding box center [506, 129] width 784 height 202
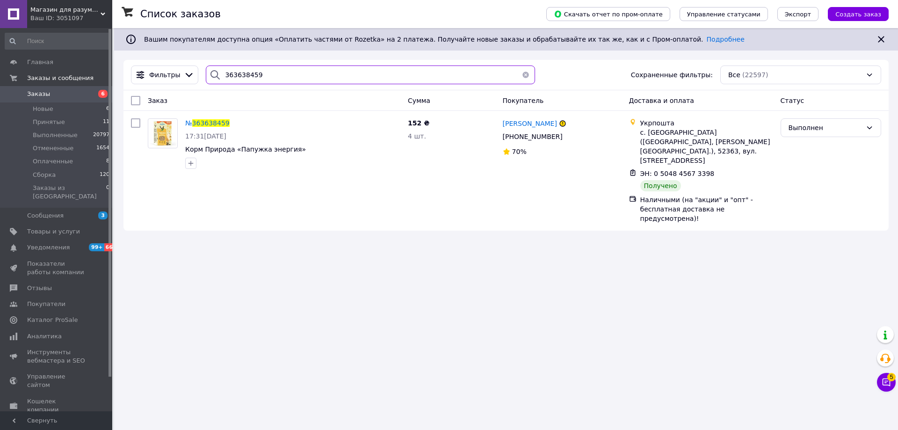
drag, startPoint x: 252, startPoint y: 72, endPoint x: 152, endPoint y: 62, distance: 99.7
click at [155, 62] on div "Фильтры 363638459 Сохраненные фильтры: Все (22597)" at bounding box center [505, 75] width 765 height 30
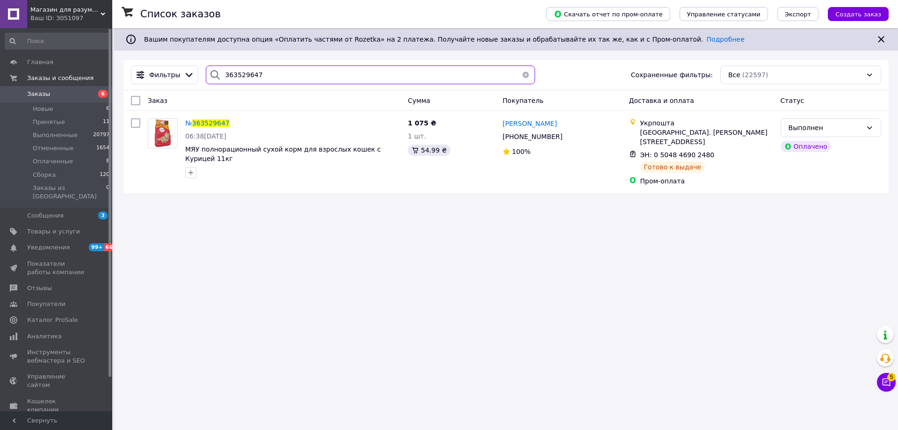
drag, startPoint x: 268, startPoint y: 69, endPoint x: 122, endPoint y: 54, distance: 147.2
click at [122, 54] on div "Список заказов Скачать отчет по пром-оплате Управление статусами Экспорт Создат…" at bounding box center [506, 115] width 784 height 174
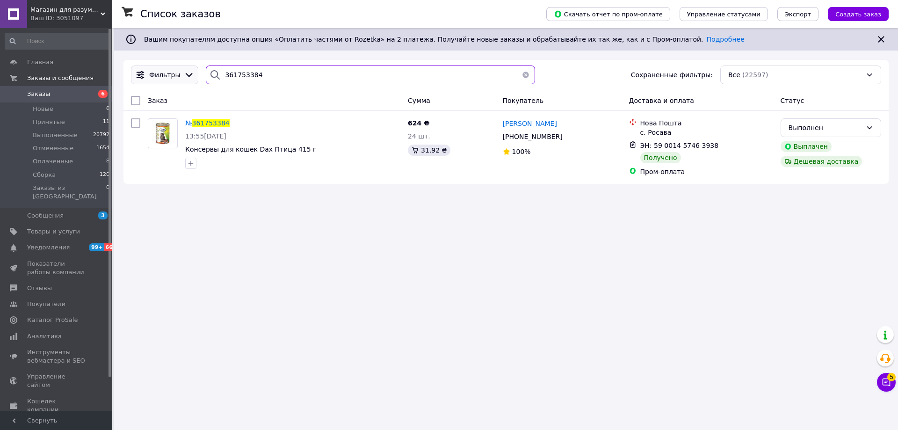
drag, startPoint x: 271, startPoint y: 74, endPoint x: 174, endPoint y: 71, distance: 96.9
click at [178, 71] on div "Фильтры 361753384 Сохраненные фильтры: Все (22597)" at bounding box center [506, 74] width 758 height 19
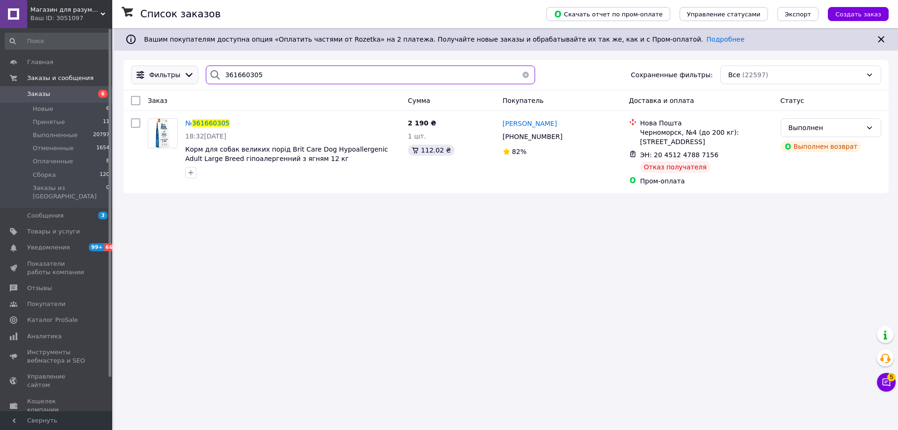
drag, startPoint x: 255, startPoint y: 73, endPoint x: 166, endPoint y: 72, distance: 88.4
click at [175, 58] on div "Список заказов Скачать отчет по пром-оплате Управление статусами Экспорт Создат…" at bounding box center [506, 115] width 784 height 174
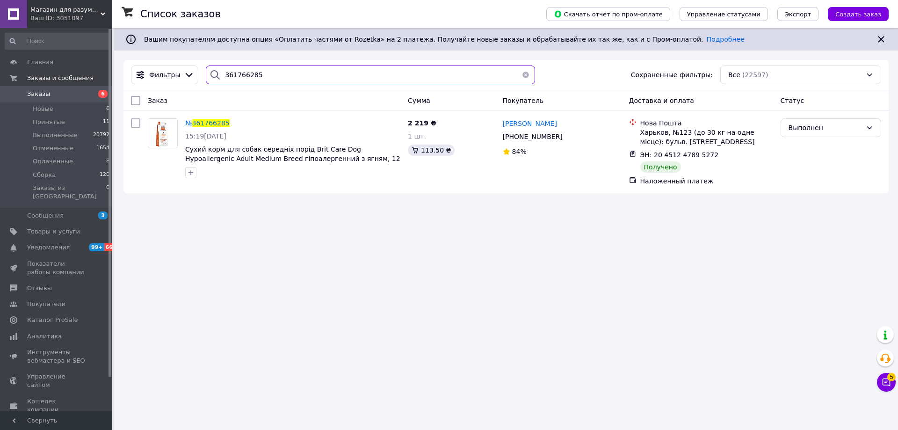
drag, startPoint x: 253, startPoint y: 75, endPoint x: 184, endPoint y: 61, distance: 71.1
click at [184, 61] on div "Фильтры 361766285 Сохраненные фильтры: Все (22597)" at bounding box center [505, 75] width 765 height 30
drag, startPoint x: 262, startPoint y: 74, endPoint x: 165, endPoint y: 56, distance: 98.6
click at [165, 56] on div "Список заказов Скачать отчет по пром-оплате Управление статусами Экспорт Создат…" at bounding box center [506, 111] width 784 height 167
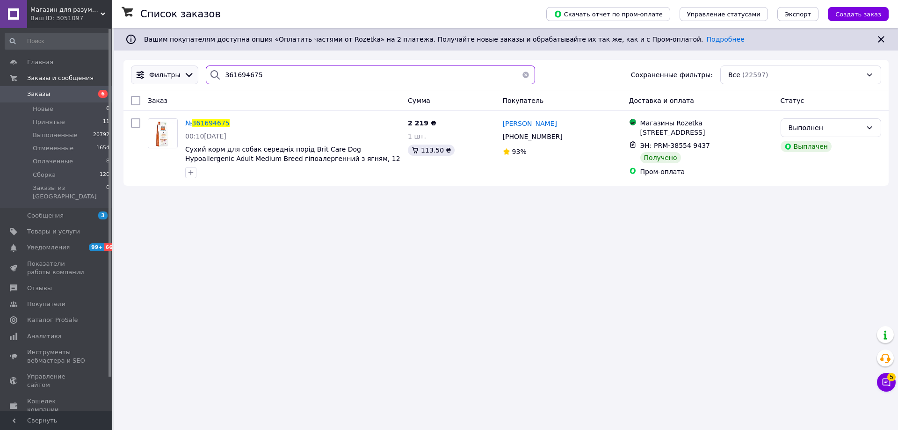
drag, startPoint x: 196, startPoint y: 72, endPoint x: 156, endPoint y: 72, distance: 40.2
click at [157, 72] on div "Фильтры 361694675 Сохраненные фильтры: Все (22597)" at bounding box center [506, 74] width 758 height 19
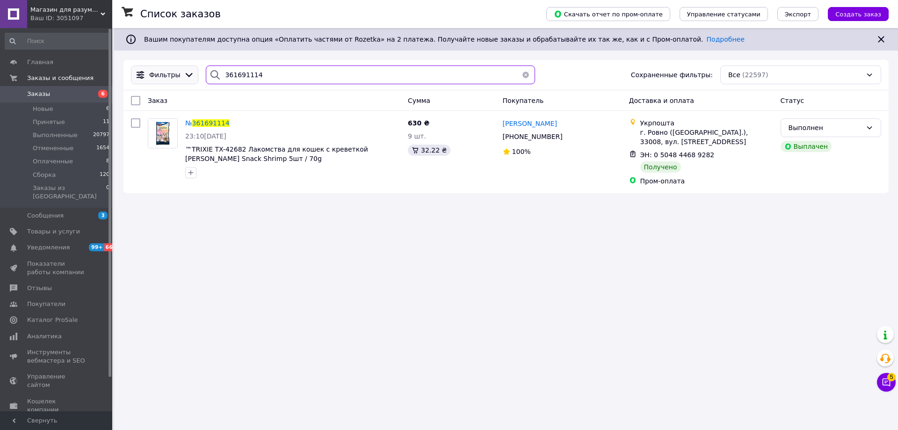
drag, startPoint x: 262, startPoint y: 72, endPoint x: 159, endPoint y: 70, distance: 102.9
click at [173, 70] on div "Фильтры 361691114 Сохраненные фильтры: Все (22597)" at bounding box center [506, 74] width 758 height 19
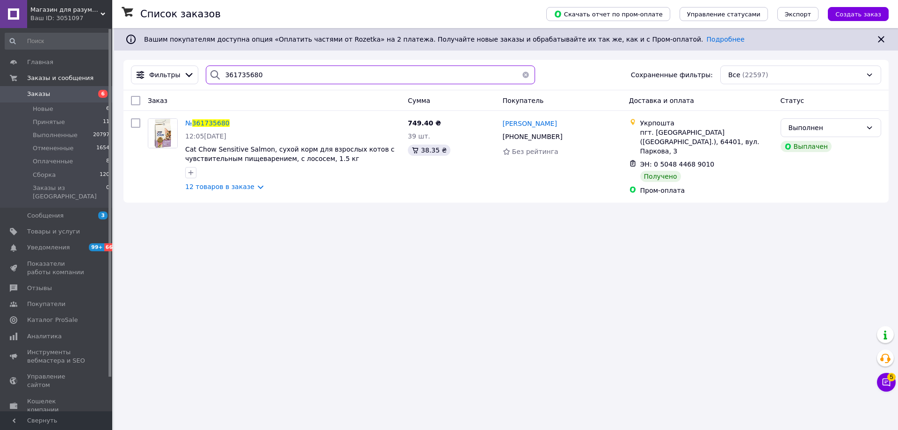
drag, startPoint x: 258, startPoint y: 73, endPoint x: 152, endPoint y: 58, distance: 106.7
click at [152, 58] on div "Список заказов Скачать отчет по пром-оплате Управление статусами Экспорт Создат…" at bounding box center [506, 120] width 784 height 184
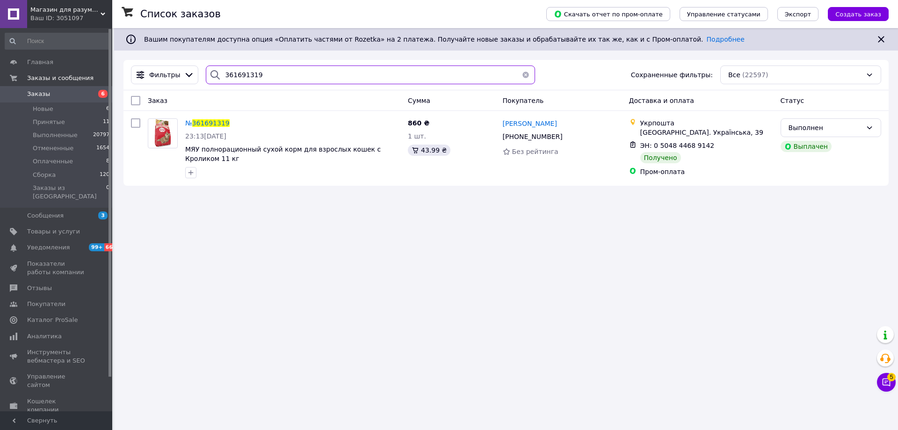
drag, startPoint x: 250, startPoint y: 79, endPoint x: 167, endPoint y: 87, distance: 82.7
click at [175, 79] on div "Фильтры 361691319 Сохраненные фильтры: Все (22597)" at bounding box center [506, 74] width 758 height 19
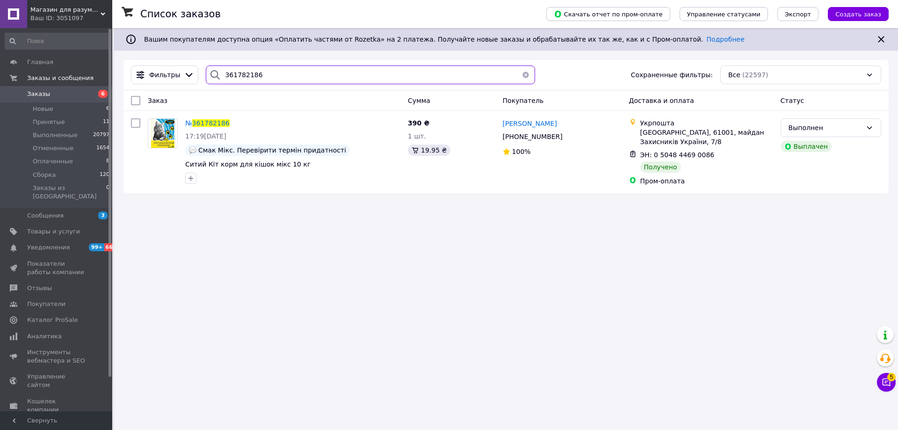
drag, startPoint x: 282, startPoint y: 71, endPoint x: 133, endPoint y: 50, distance: 150.2
click at [133, 50] on div "Список заказов Скачать отчет по пром-оплате Управление статусами Экспорт Создат…" at bounding box center [506, 115] width 784 height 174
drag, startPoint x: 260, startPoint y: 72, endPoint x: 135, endPoint y: 65, distance: 125.5
click at [144, 57] on div "Список заказов Скачать отчет по пром-оплате Управление статусами Экспорт Создат…" at bounding box center [506, 115] width 784 height 174
drag, startPoint x: 228, startPoint y: 72, endPoint x: 118, endPoint y: 95, distance: 112.0
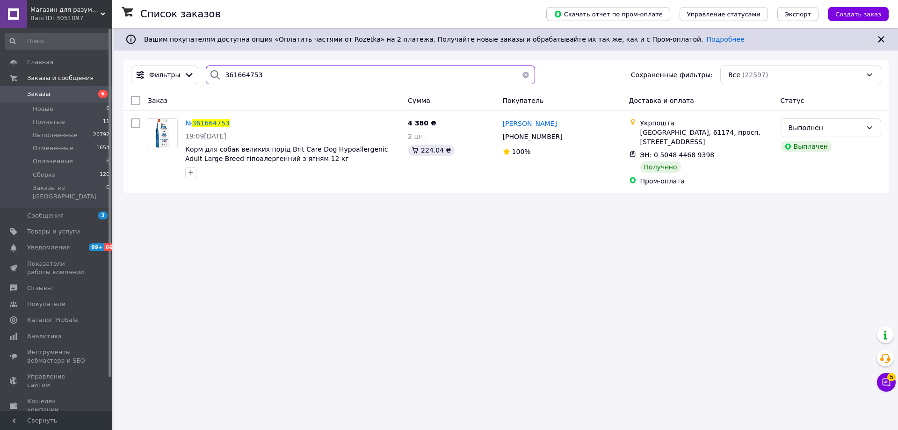
click at [124, 70] on div "Фильтры 361664753 Сохраненные фильтры: Все (22597)" at bounding box center [505, 75] width 765 height 30
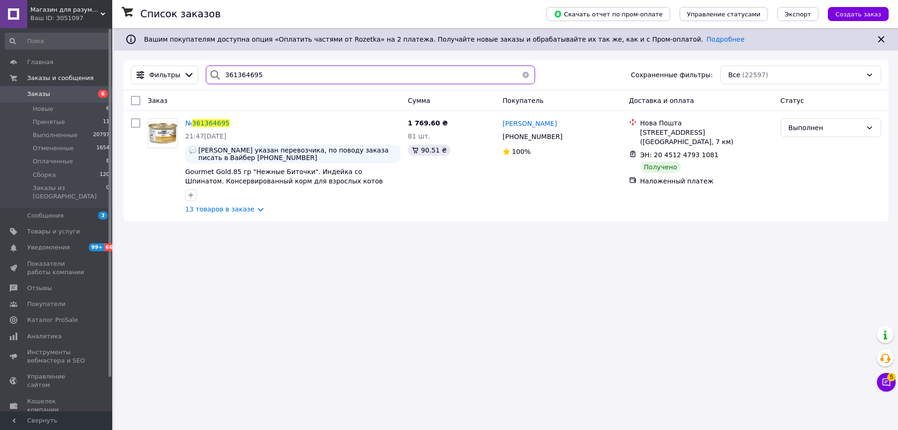
drag, startPoint x: 266, startPoint y: 75, endPoint x: 175, endPoint y: 61, distance: 91.9
click at [179, 61] on div "Фильтры 361364695 Сохраненные фильтры: Все (22597)" at bounding box center [505, 75] width 765 height 30
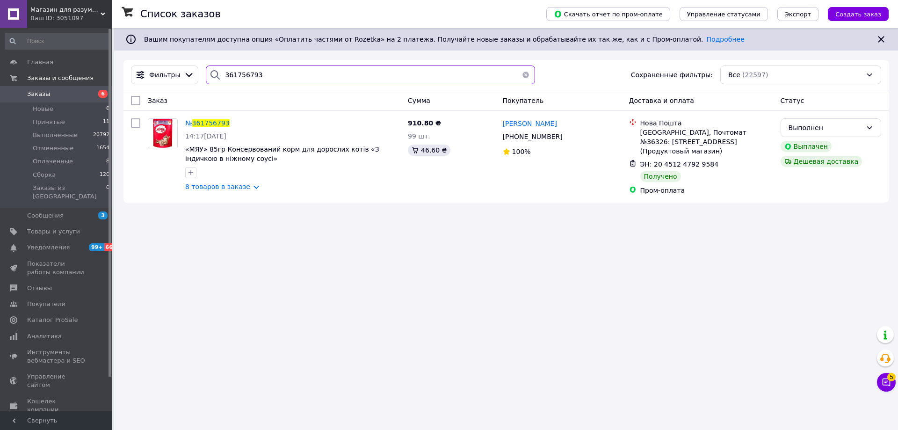
drag, startPoint x: 263, startPoint y: 75, endPoint x: 174, endPoint y: 61, distance: 89.9
click at [174, 61] on div "Фильтры 361756793 Сохраненные фильтры: Все (22597)" at bounding box center [505, 75] width 765 height 30
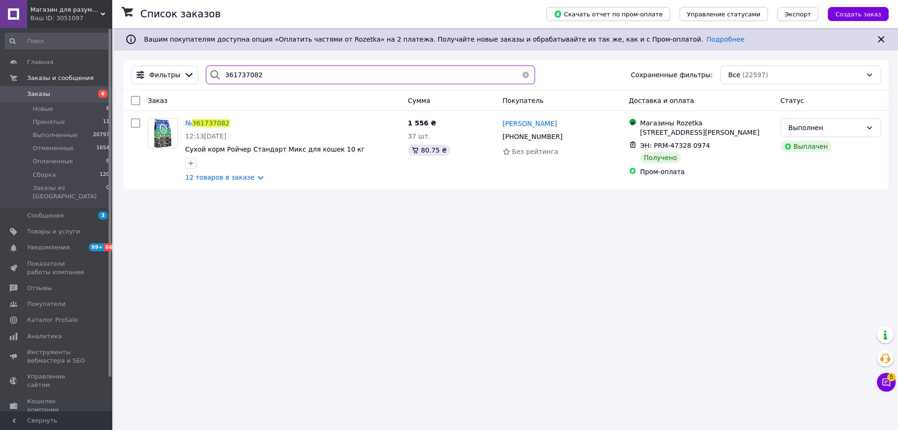
drag, startPoint x: 257, startPoint y: 71, endPoint x: 158, endPoint y: 59, distance: 99.8
click at [160, 59] on div "Список заказов Скачать отчет по пром-оплате Управление статусами Экспорт Создат…" at bounding box center [506, 113] width 784 height 171
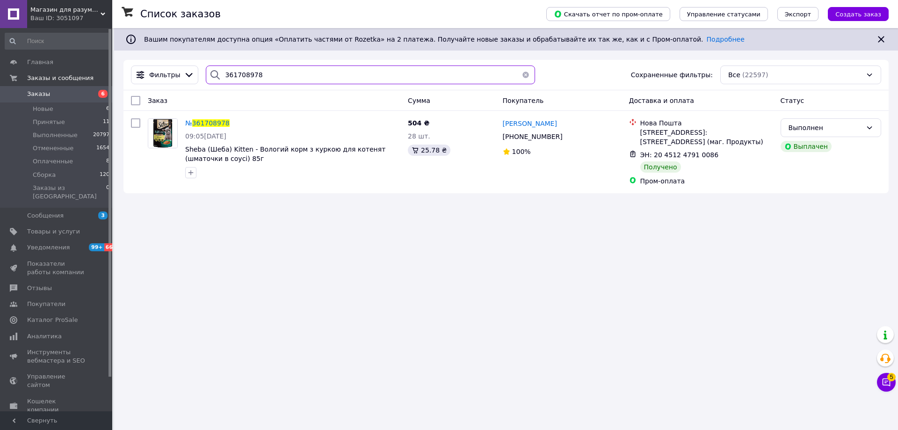
drag, startPoint x: 269, startPoint y: 69, endPoint x: 186, endPoint y: 64, distance: 82.9
click at [186, 64] on div "Фильтры 361708978 Сохраненные фильтры: Все (22597)" at bounding box center [505, 75] width 765 height 30
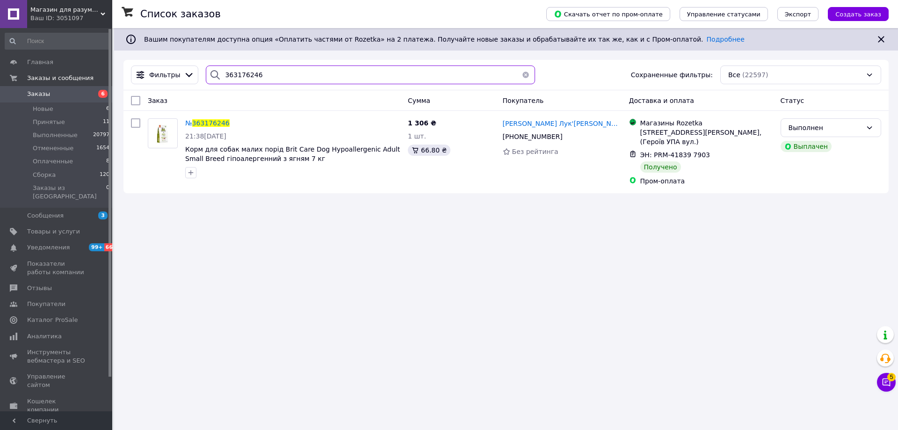
drag, startPoint x: 176, startPoint y: 59, endPoint x: 167, endPoint y: 60, distance: 8.9
click at [175, 59] on div "Список заказов Скачать отчет по пром-оплате Управление статусами Экспорт Создат…" at bounding box center [506, 115] width 784 height 174
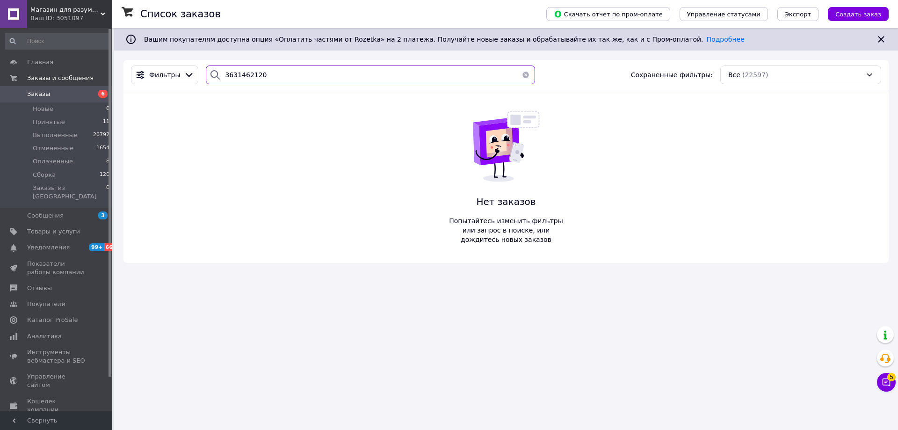
click at [238, 74] on input "3631462120" at bounding box center [370, 74] width 329 height 19
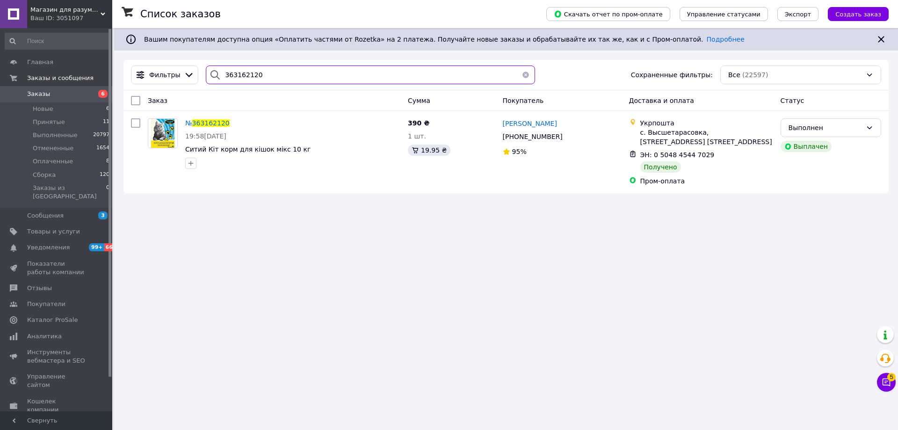
click at [159, 54] on div "Список заказов Скачать отчет по пром-оплате Управление статусами Экспорт Создат…" at bounding box center [506, 115] width 784 height 174
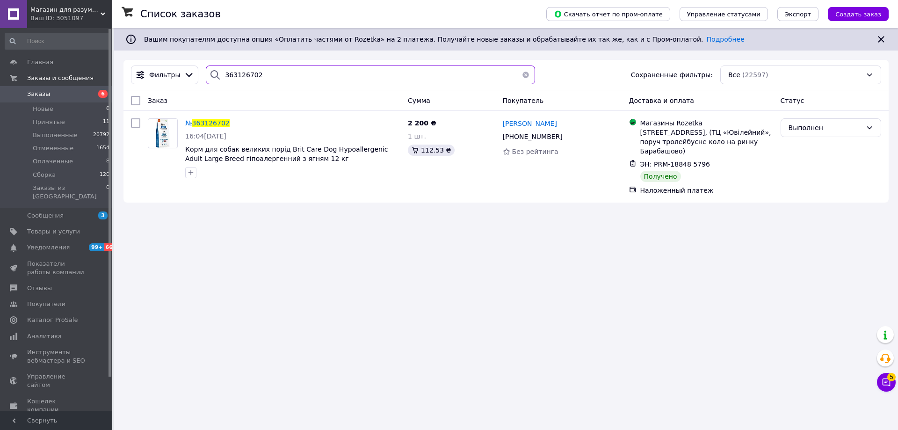
click at [146, 59] on div "Список заказов Скачать отчет по пром-оплате Управление статусами Экспорт Создат…" at bounding box center [506, 120] width 784 height 184
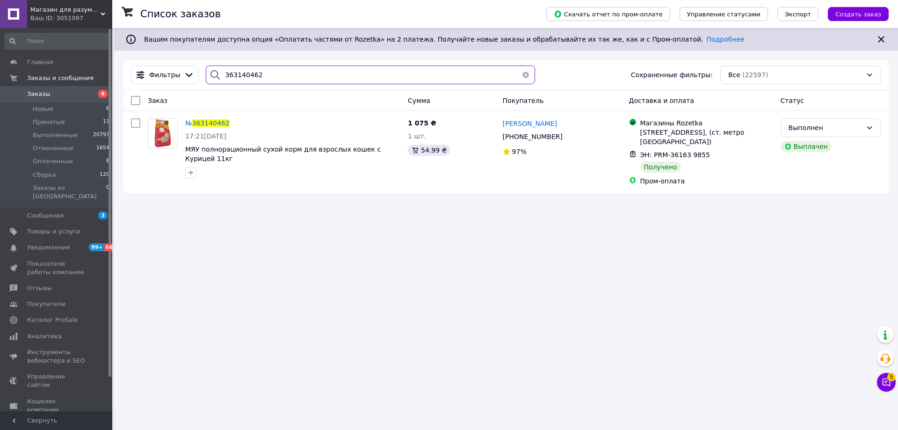
drag, startPoint x: 246, startPoint y: 70, endPoint x: 180, endPoint y: 62, distance: 66.9
click at [186, 61] on div "Фильтры 363140462 Сохраненные фильтры: Все (22597)" at bounding box center [505, 75] width 765 height 30
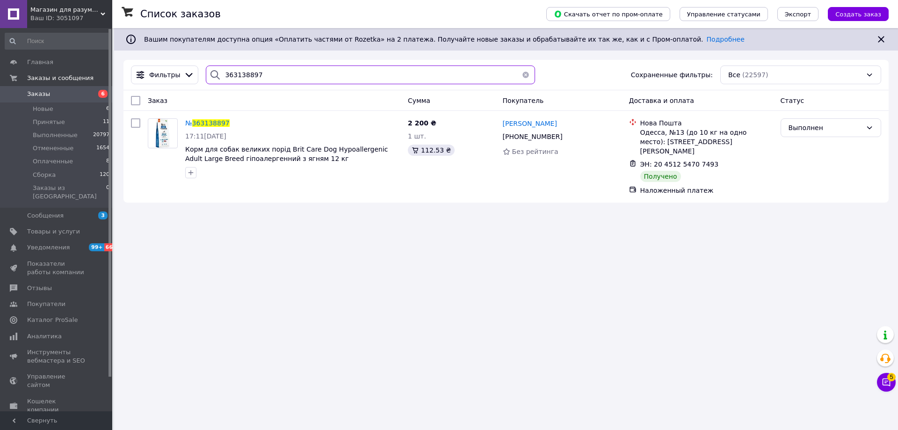
drag, startPoint x: 227, startPoint y: 65, endPoint x: 130, endPoint y: 60, distance: 97.4
click at [144, 50] on div "Список заказов Скачать отчет по пром-оплате Управление статусами Экспорт Создат…" at bounding box center [506, 120] width 784 height 184
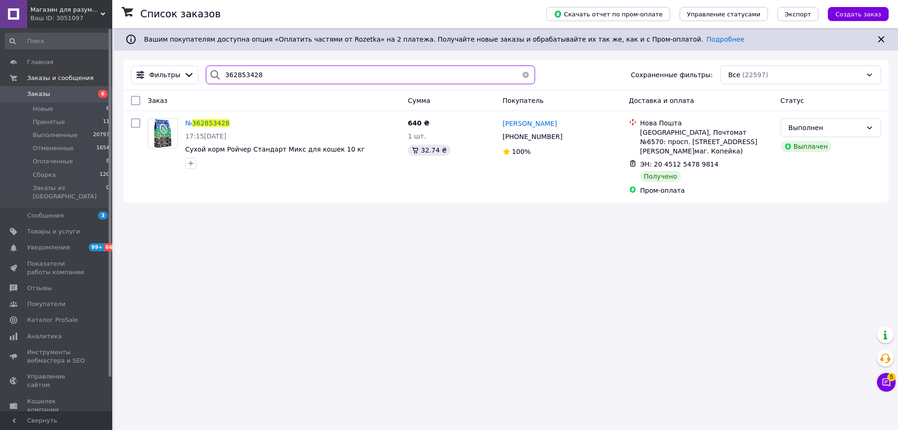
drag, startPoint x: 229, startPoint y: 70, endPoint x: 144, endPoint y: 62, distance: 85.5
click at [144, 62] on div "Фильтры 362853428 Сохраненные фильтры: Все (22597)" at bounding box center [505, 75] width 765 height 30
drag, startPoint x: 253, startPoint y: 72, endPoint x: 159, endPoint y: 50, distance: 96.5
click at [160, 51] on div "Список заказов Скачать отчет по пром-оплате Управление статусами Экспорт Создат…" at bounding box center [506, 120] width 784 height 184
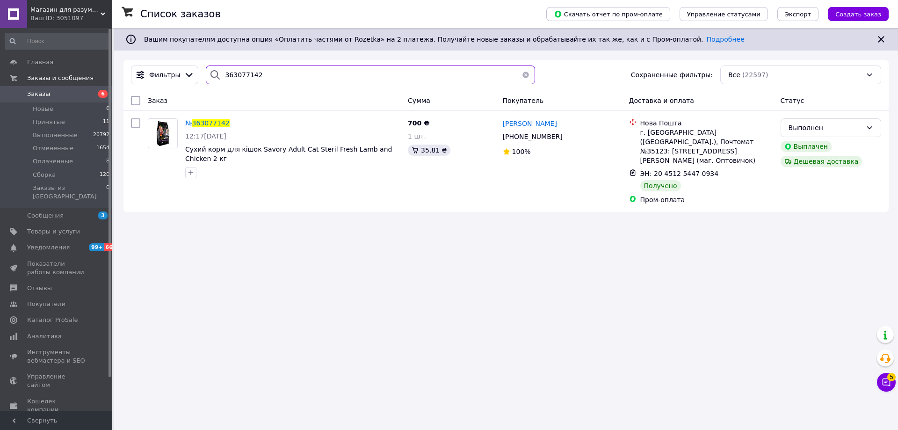
drag, startPoint x: 265, startPoint y: 77, endPoint x: 116, endPoint y: 53, distance: 150.5
click at [119, 53] on div "Список заказов Скачать отчет по пром-оплате Управление статусами Экспорт Создат…" at bounding box center [506, 124] width 784 height 193
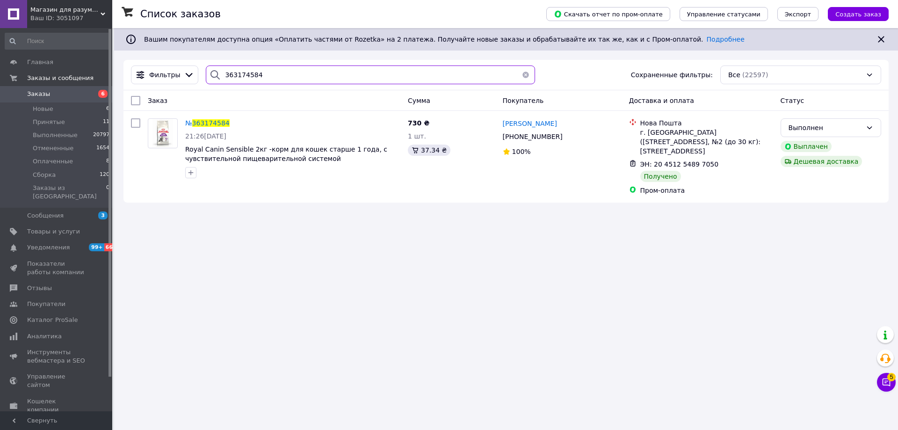
drag, startPoint x: 275, startPoint y: 70, endPoint x: 152, endPoint y: 55, distance: 123.8
click at [152, 55] on div "Список заказов Скачать отчет по пром-оплате Управление статусами Экспорт Создат…" at bounding box center [506, 120] width 784 height 184
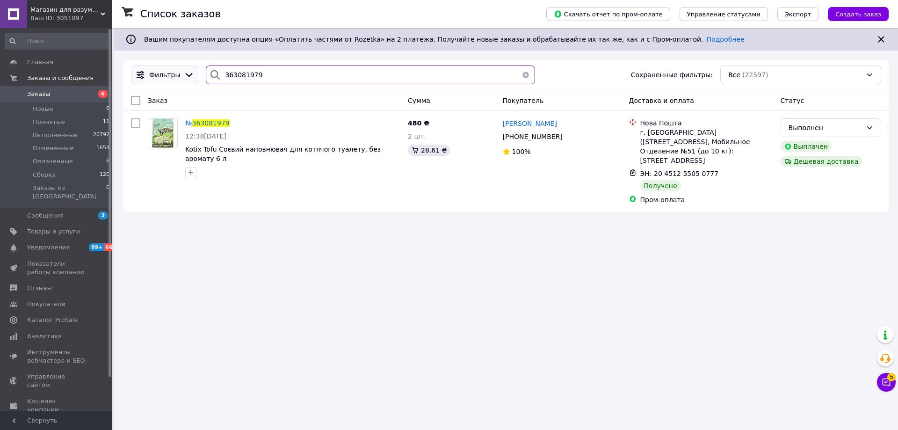
drag, startPoint x: 240, startPoint y: 72, endPoint x: 154, endPoint y: 84, distance: 86.8
click at [169, 67] on div "Фильтры 363081979 Сохраненные фильтры: Все (22597)" at bounding box center [506, 74] width 758 height 19
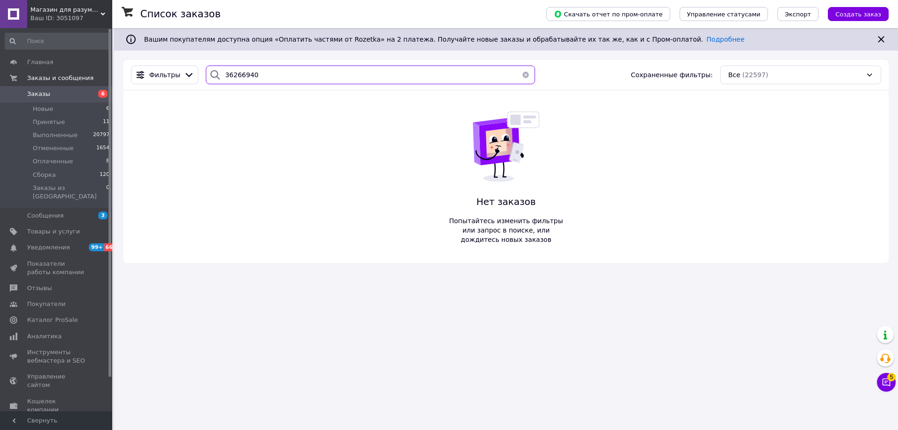
click at [238, 72] on input "36266940" at bounding box center [370, 74] width 329 height 19
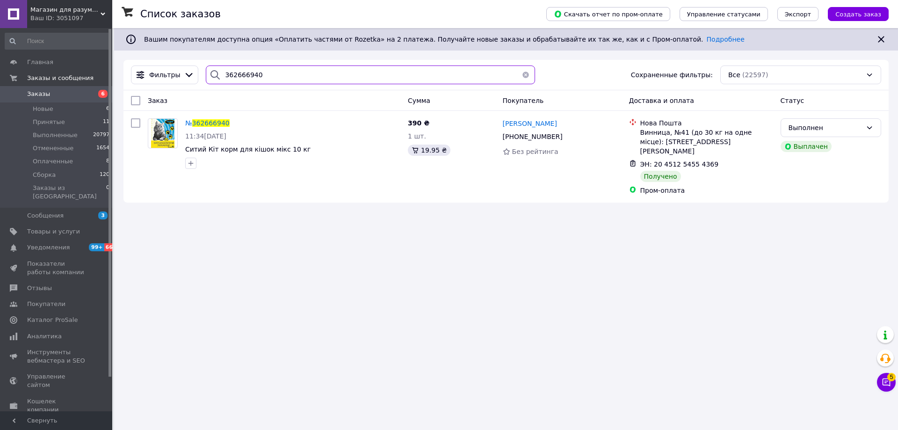
drag, startPoint x: 135, startPoint y: 57, endPoint x: 116, endPoint y: 57, distance: 19.6
click at [116, 57] on div "Список заказов Скачать отчет по пром-оплате Управление статусами Экспорт Создат…" at bounding box center [506, 120] width 784 height 184
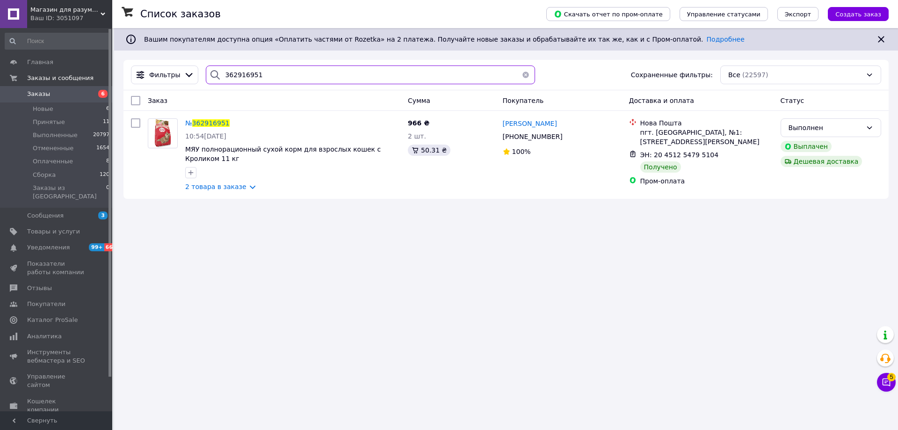
drag, startPoint x: 158, startPoint y: 56, endPoint x: 147, endPoint y: 59, distance: 11.6
click at [148, 56] on div "Список заказов Скачать отчет по пром-оплате Управление статусами Экспорт Создат…" at bounding box center [506, 118] width 784 height 180
drag, startPoint x: 256, startPoint y: 74, endPoint x: 158, endPoint y: 51, distance: 100.4
click at [159, 51] on div "Список заказов Скачать отчет по пром-оплате Управление статусами Экспорт Создат…" at bounding box center [506, 115] width 784 height 174
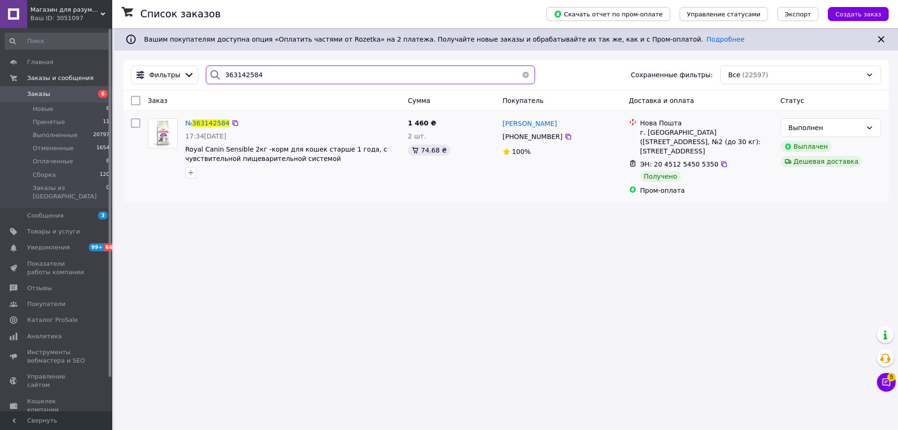
type input "363142584"
click at [163, 140] on img at bounding box center [162, 133] width 21 height 29
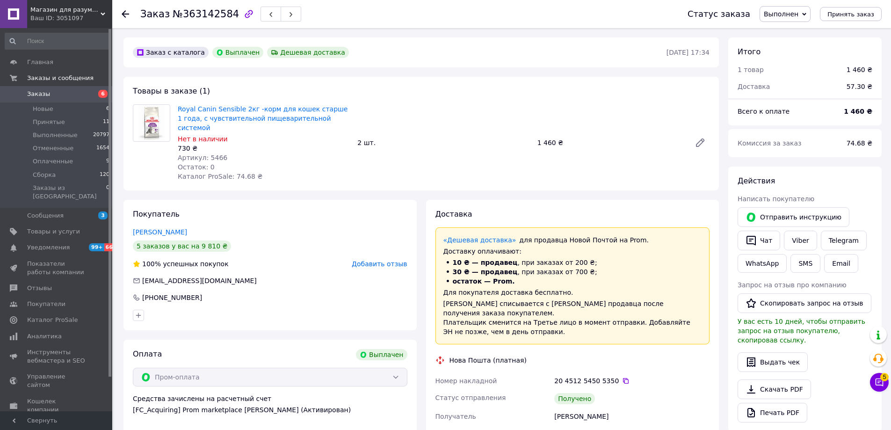
scroll to position [45, 0]
click at [126, 14] on use at bounding box center [125, 13] width 7 height 7
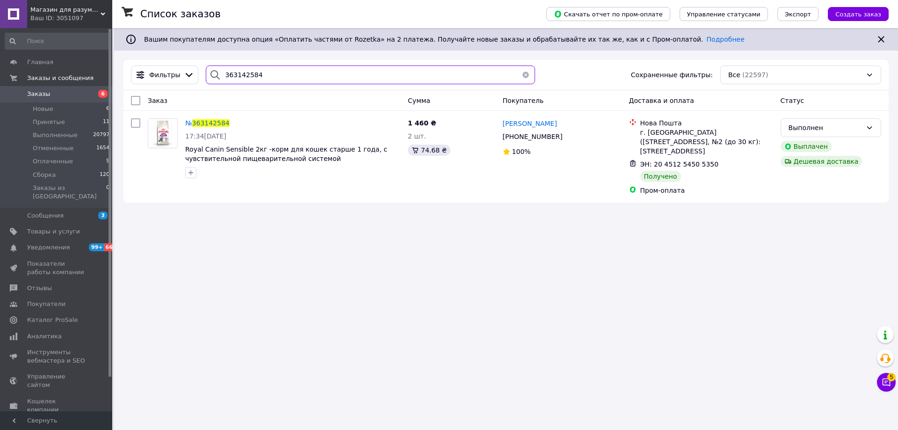
drag, startPoint x: 253, startPoint y: 72, endPoint x: 170, endPoint y: 60, distance: 83.7
click at [174, 60] on div "Фильтры 363142584 Сохраненные фильтры: Все (22597)" at bounding box center [505, 75] width 765 height 30
drag, startPoint x: 274, startPoint y: 75, endPoint x: 140, endPoint y: 58, distance: 134.9
click at [140, 58] on div "Список заказов Скачать отчет по пром-оплате Управление статусами Экспорт Создат…" at bounding box center [506, 120] width 784 height 184
drag, startPoint x: 261, startPoint y: 72, endPoint x: 149, endPoint y: 59, distance: 112.9
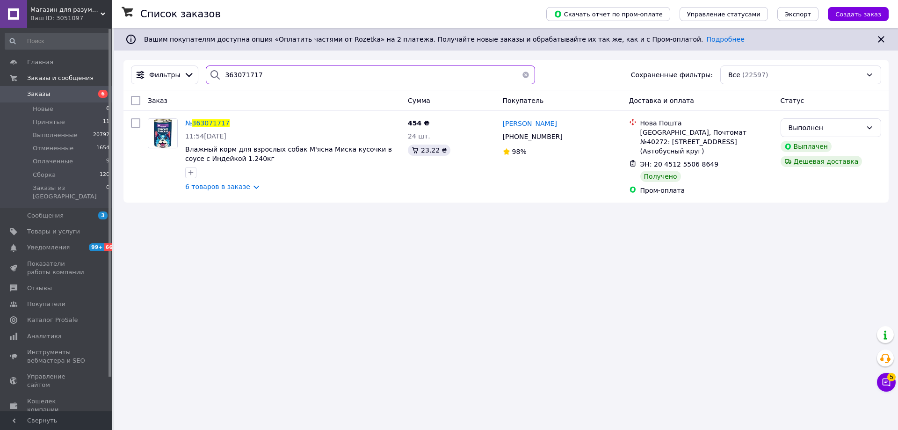
click at [152, 59] on div "Список заказов Скачать отчет по пром-оплате Управление статусами Экспорт Создат…" at bounding box center [506, 120] width 784 height 184
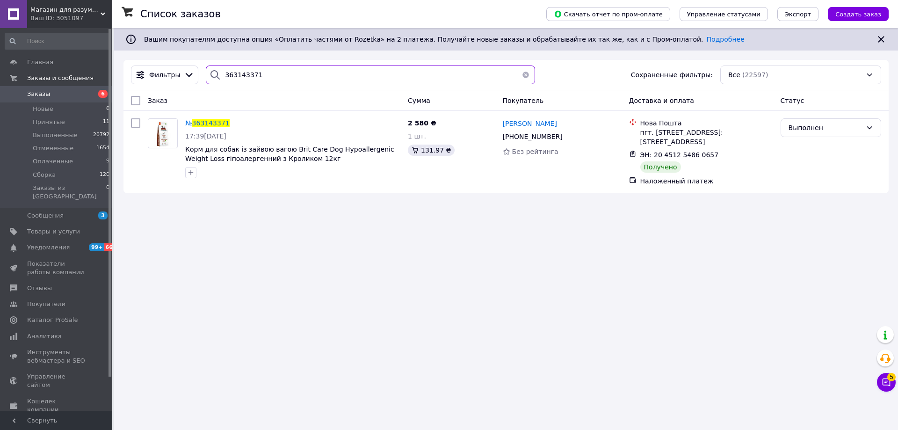
drag, startPoint x: 260, startPoint y: 72, endPoint x: 184, endPoint y: 58, distance: 76.5
click at [188, 58] on div "Список заказов Скачать отчет по пром-оплате Управление статусами Экспорт Создат…" at bounding box center [506, 115] width 784 height 174
drag, startPoint x: 266, startPoint y: 73, endPoint x: 205, endPoint y: 65, distance: 61.3
click at [206, 65] on div "363064042" at bounding box center [370, 74] width 329 height 19
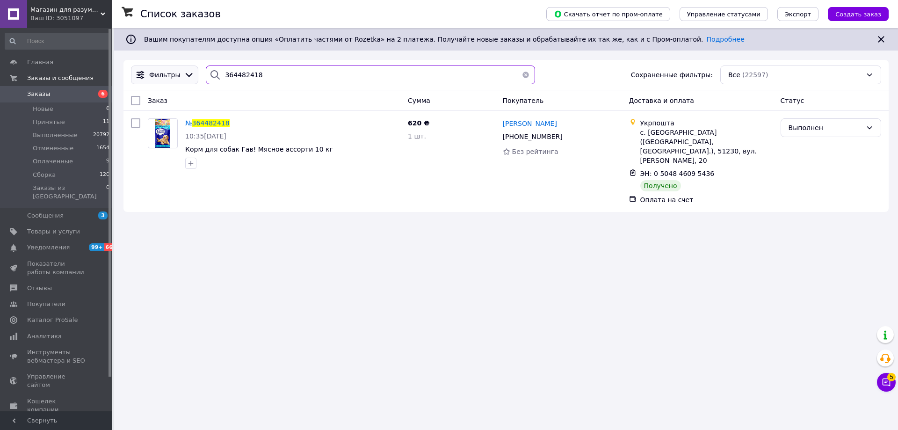
drag, startPoint x: 248, startPoint y: 71, endPoint x: 163, endPoint y: 68, distance: 85.2
click at [177, 68] on div "Фильтры 364482418 Сохраненные фильтры: Все (22597)" at bounding box center [506, 74] width 758 height 19
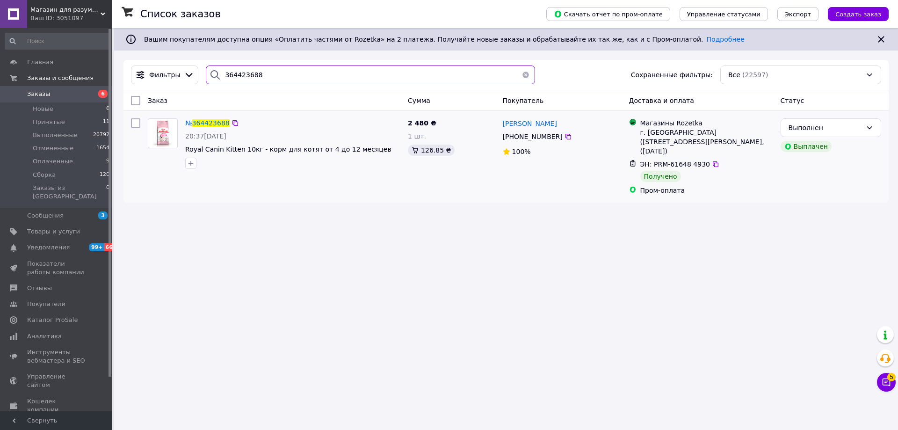
type input "364423688"
click at [161, 141] on img at bounding box center [162, 133] width 21 height 29
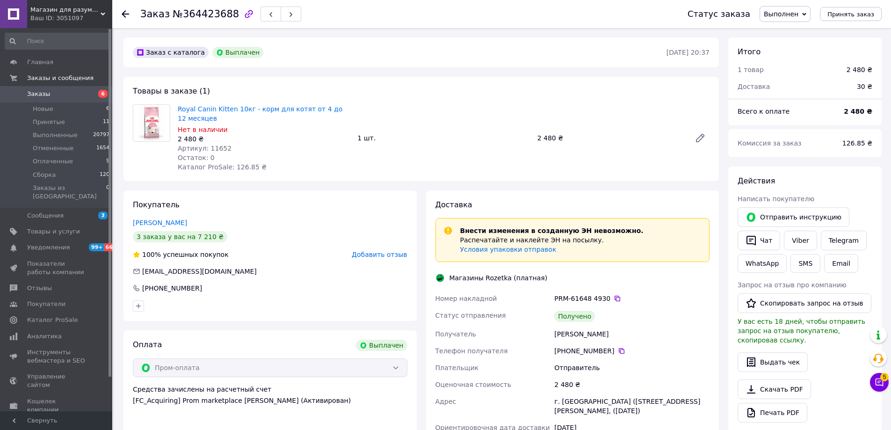
scroll to position [4, 0]
click at [702, 137] on icon at bounding box center [699, 137] width 7 height 7
click at [123, 14] on use at bounding box center [125, 13] width 7 height 7
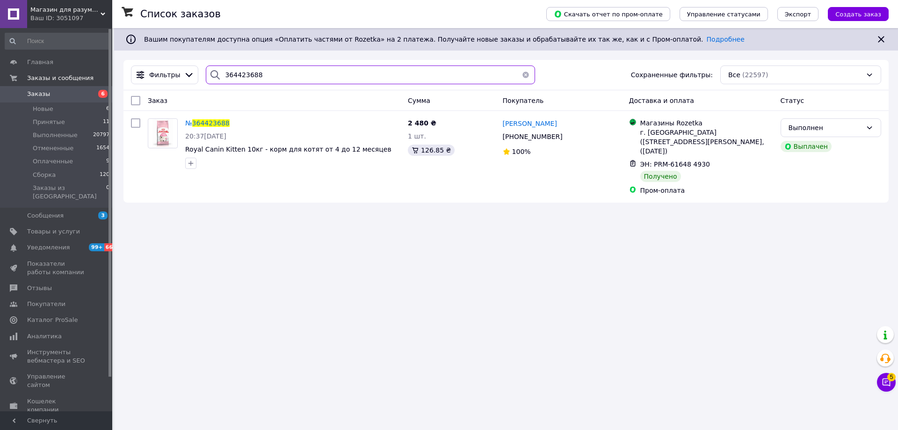
drag, startPoint x: 202, startPoint y: 62, endPoint x: 137, endPoint y: 53, distance: 65.6
click at [137, 53] on div "Список заказов Скачать отчет по пром-оплате Управление статусами Экспорт Создат…" at bounding box center [506, 120] width 784 height 184
drag, startPoint x: 252, startPoint y: 72, endPoint x: 150, endPoint y: 73, distance: 102.0
click at [160, 69] on div "Фильтры 364427023 Сохраненные фильтры: Все (22597)" at bounding box center [506, 74] width 758 height 19
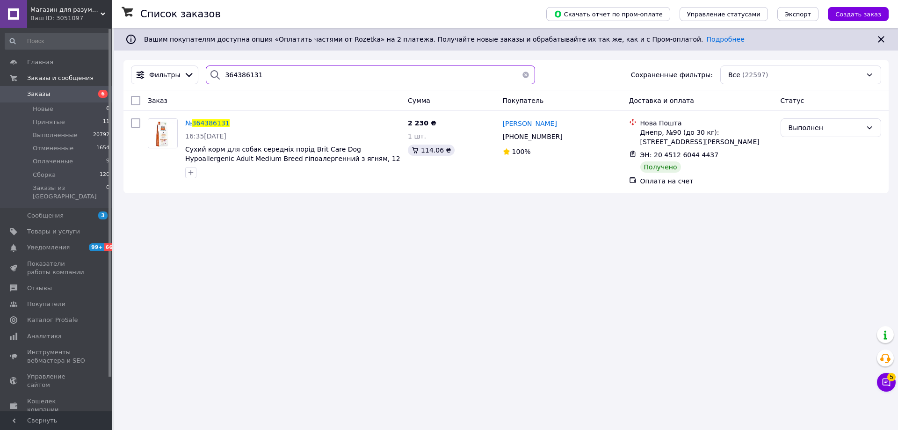
drag, startPoint x: 263, startPoint y: 78, endPoint x: 162, endPoint y: 63, distance: 102.1
click at [174, 61] on div "Фильтры 364386131 Сохраненные фильтры: Все (22597)" at bounding box center [505, 75] width 765 height 30
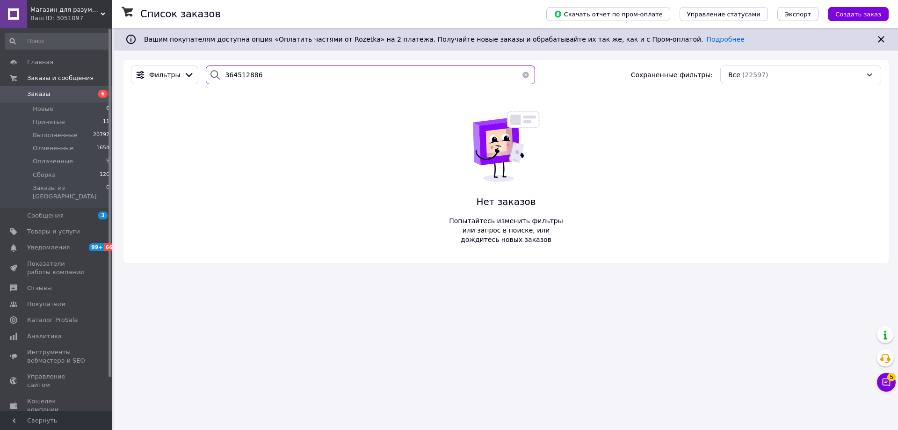
drag, startPoint x: 245, startPoint y: 77, endPoint x: 246, endPoint y: 97, distance: 20.1
click at [245, 76] on input "364512886" at bounding box center [370, 74] width 329 height 19
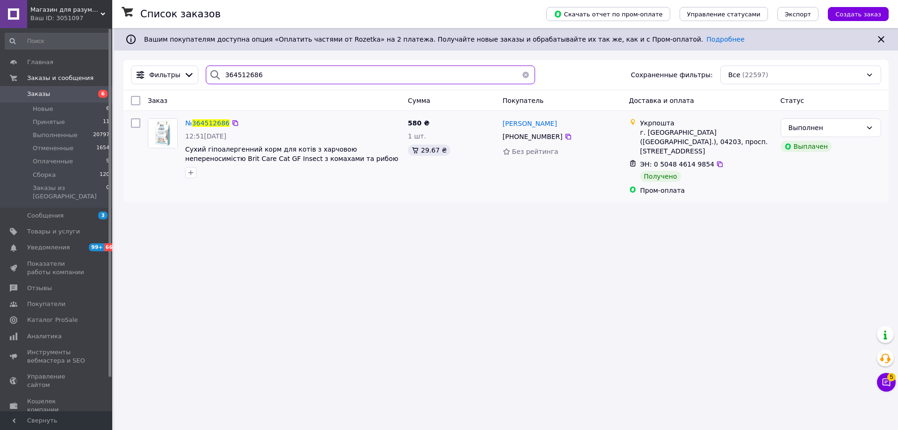
type input "364512686"
click at [158, 136] on img at bounding box center [162, 133] width 29 height 29
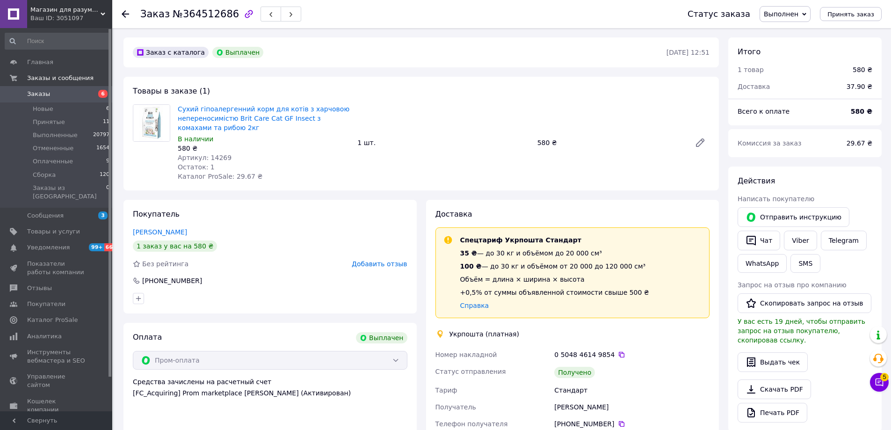
scroll to position [4, 0]
click at [703, 142] on icon at bounding box center [699, 142] width 7 height 7
click at [125, 14] on use at bounding box center [125, 13] width 7 height 7
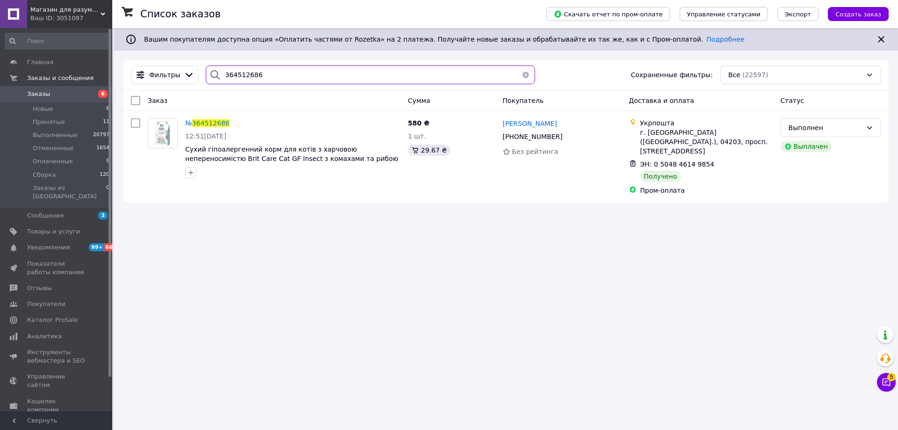
drag, startPoint x: 238, startPoint y: 67, endPoint x: 173, endPoint y: 58, distance: 65.6
click at [174, 58] on div "Список заказов Скачать отчет по пром-оплате Управление статусами Экспорт Создат…" at bounding box center [506, 120] width 784 height 184
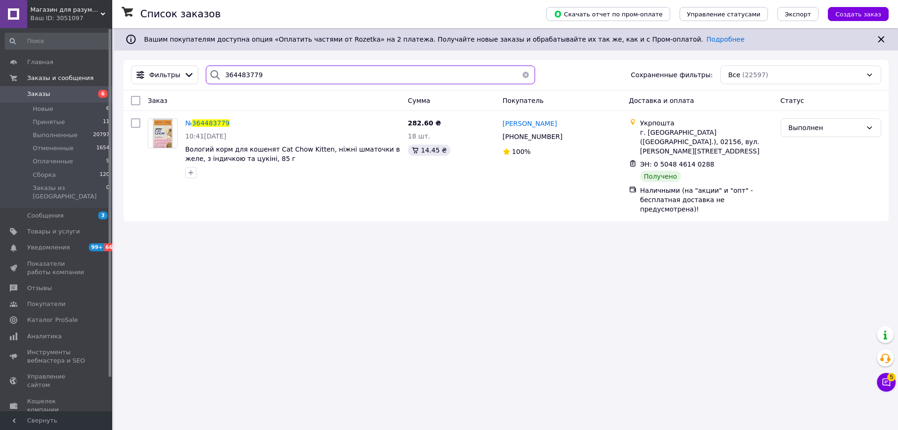
drag, startPoint x: 261, startPoint y: 73, endPoint x: 131, endPoint y: 62, distance: 130.0
click at [139, 59] on div "Список заказов Скачать отчет по пром-оплате Управление статусами Экспорт Создат…" at bounding box center [506, 129] width 784 height 202
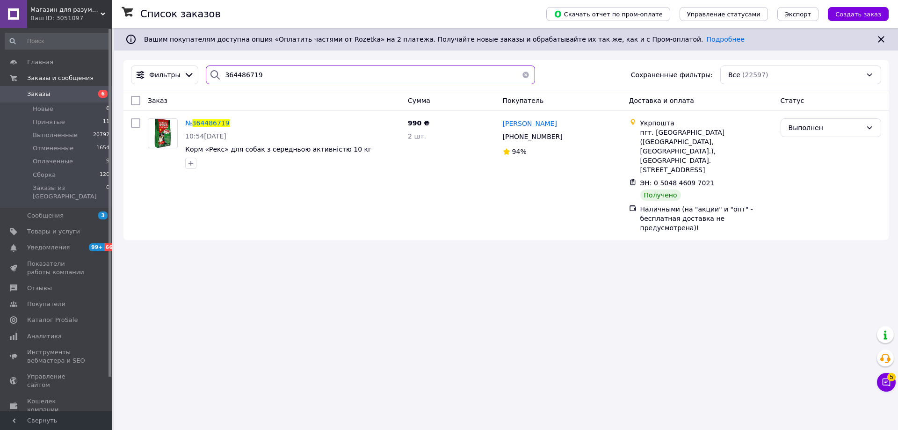
drag, startPoint x: 258, startPoint y: 73, endPoint x: 151, endPoint y: 61, distance: 107.3
click at [152, 61] on div "Фильтры 364486719 Сохраненные фильтры: Все (22597)" at bounding box center [505, 75] width 765 height 30
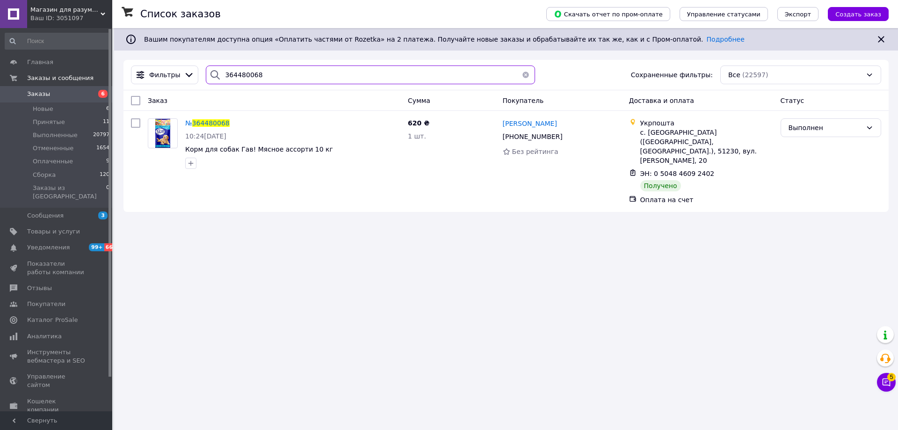
drag, startPoint x: 261, startPoint y: 78, endPoint x: 134, endPoint y: 60, distance: 128.0
click at [137, 56] on div "Список заказов Скачать отчет по пром-оплате Управление статусами Экспорт Создат…" at bounding box center [506, 124] width 784 height 193
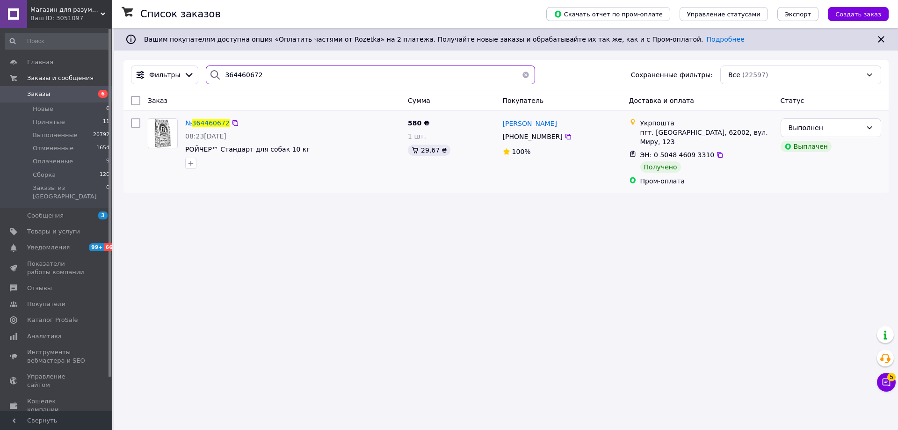
type input "364460672"
click at [166, 137] on img at bounding box center [162, 133] width 17 height 29
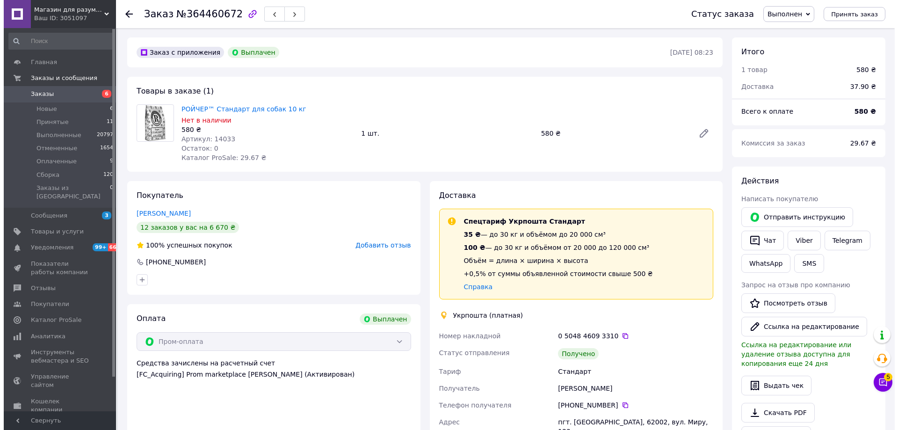
scroll to position [17, 0]
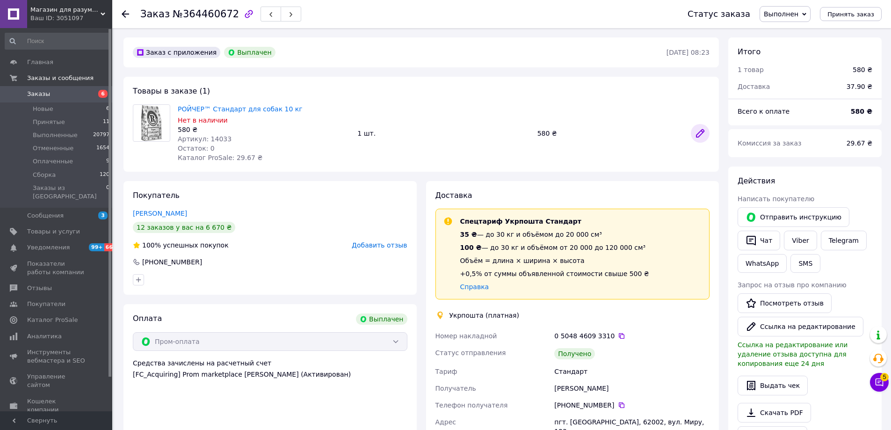
click at [703, 133] on icon at bounding box center [699, 133] width 11 height 11
click at [122, 16] on icon at bounding box center [125, 13] width 7 height 7
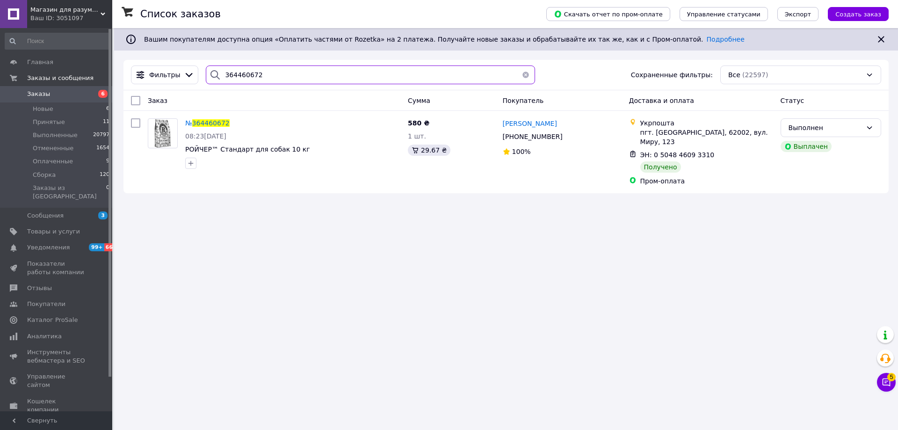
drag, startPoint x: 268, startPoint y: 78, endPoint x: 150, endPoint y: 59, distance: 119.2
click at [159, 59] on div "Список заказов Скачать отчет по пром-оплате Управление статусами Экспорт Создат…" at bounding box center [506, 115] width 784 height 174
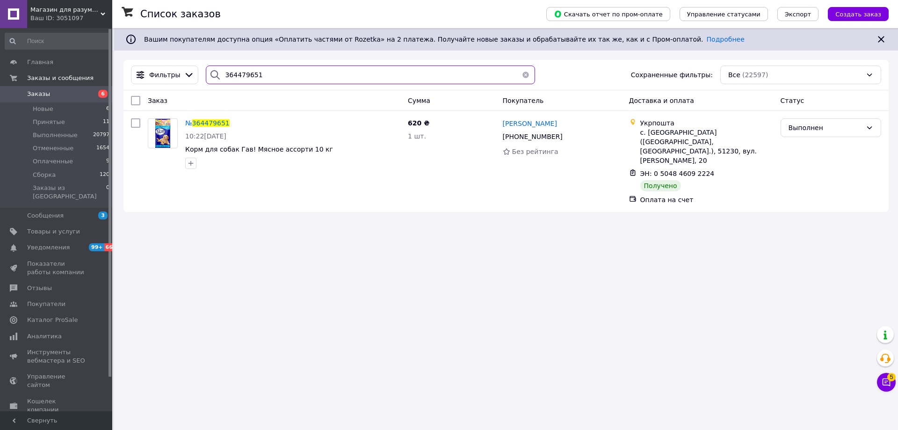
drag, startPoint x: 257, startPoint y: 73, endPoint x: 161, endPoint y: 58, distance: 97.6
click at [161, 58] on div "Список заказов Скачать отчет по пром-оплате Управление статусами Экспорт Создат…" at bounding box center [506, 124] width 784 height 193
drag, startPoint x: 246, startPoint y: 71, endPoint x: 164, endPoint y: 81, distance: 83.4
click at [193, 65] on div "Фильтры 364480509 Сохраненные фильтры: Все (22597)" at bounding box center [505, 75] width 765 height 30
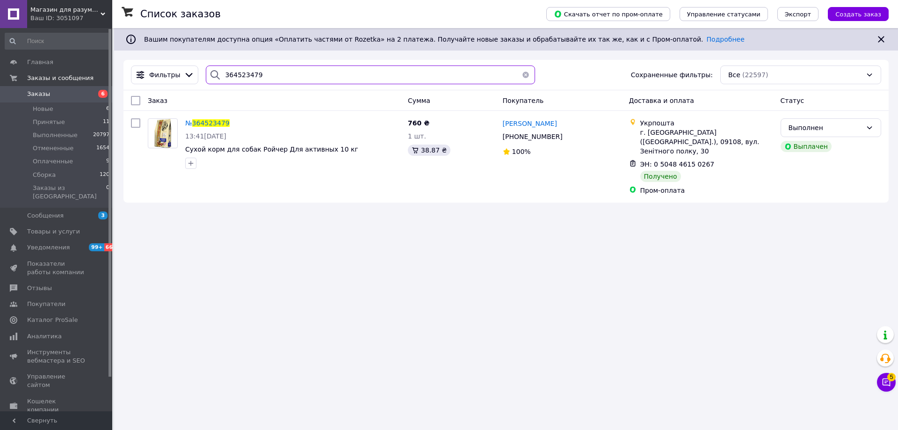
drag, startPoint x: 267, startPoint y: 74, endPoint x: 120, endPoint y: 51, distance: 148.3
click at [127, 51] on div "Список заказов Скачать отчет по пром-оплате Управление статусами Экспорт Создат…" at bounding box center [506, 120] width 784 height 184
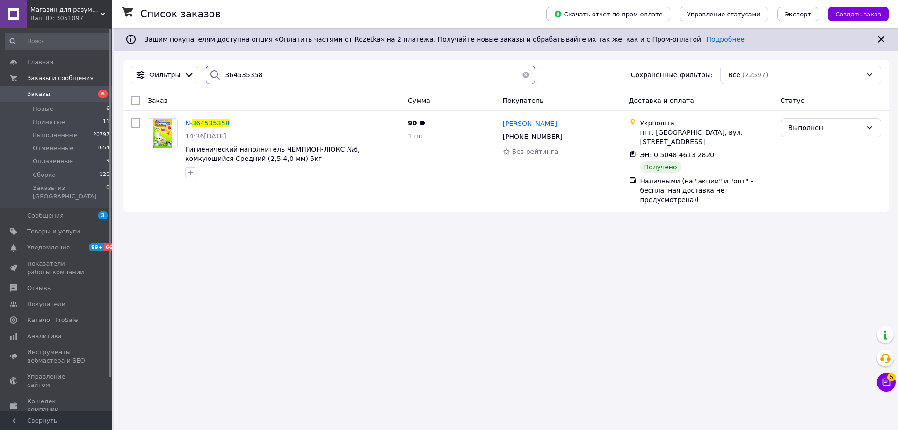
type input "364535358"
